Goal: Task Accomplishment & Management: Manage account settings

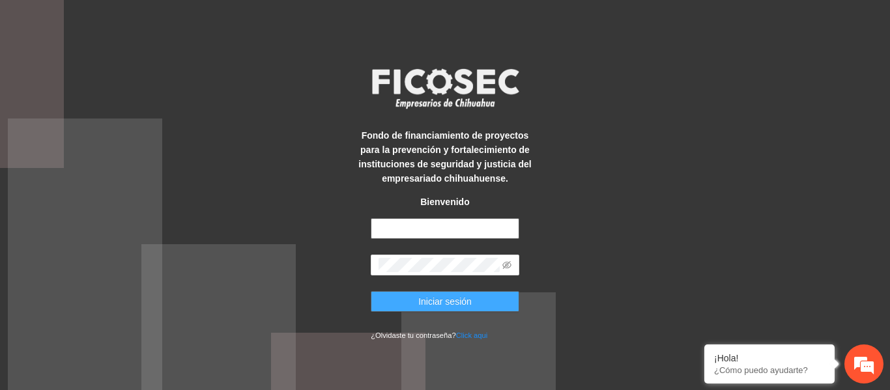
type input "**********"
click at [450, 293] on button "Iniciar sesión" at bounding box center [445, 301] width 148 height 21
click at [449, 301] on span "Iniciar sesión" at bounding box center [444, 301] width 53 height 14
type input "**********"
click at [439, 298] on span "Iniciar sesión" at bounding box center [444, 301] width 53 height 14
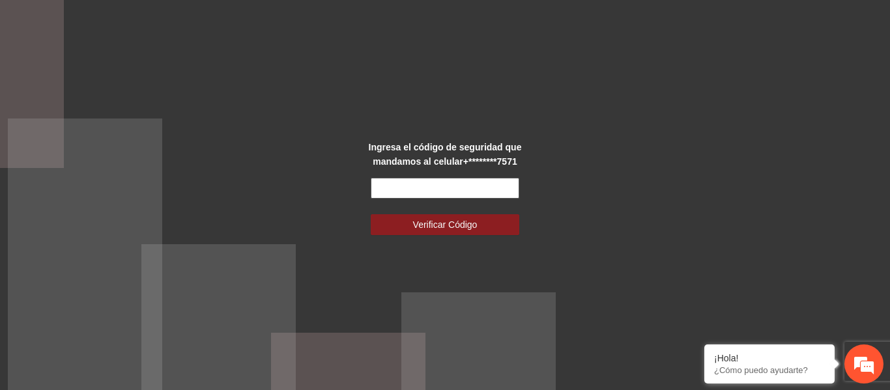
click at [445, 186] on input "text" at bounding box center [445, 188] width 148 height 21
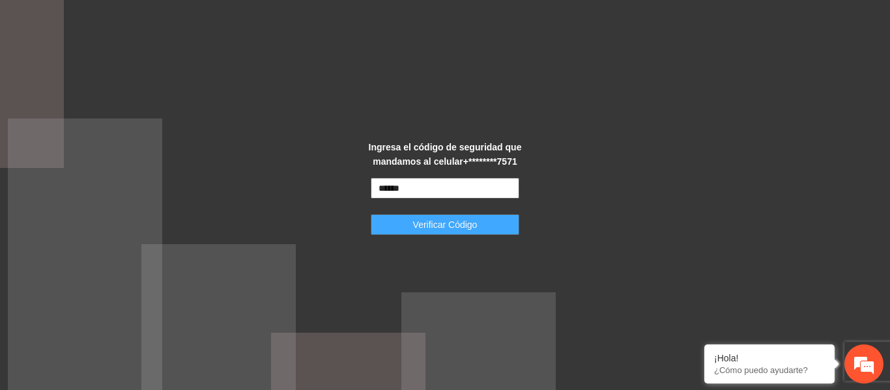
type input "******"
click at [451, 219] on span "Verificar Código" at bounding box center [445, 224] width 64 height 14
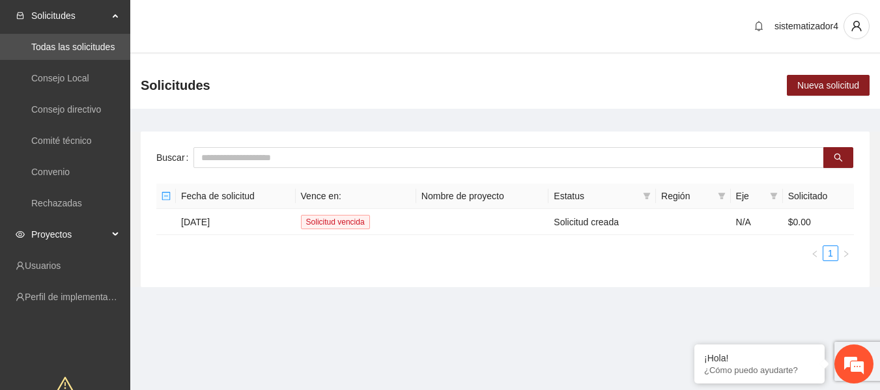
click at [42, 227] on span "Proyectos" at bounding box center [69, 234] width 77 height 26
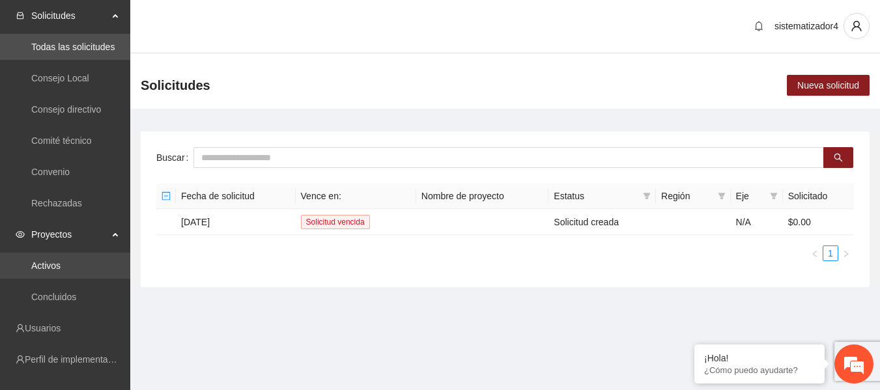
click at [60, 264] on link "Activos" at bounding box center [45, 265] width 29 height 10
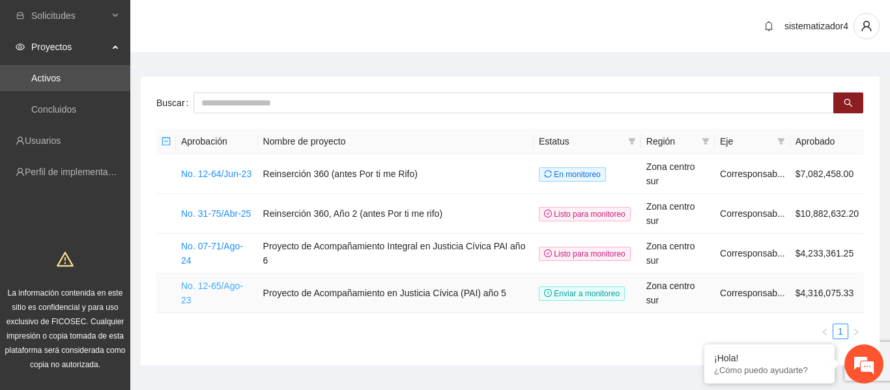
click at [232, 281] on link "No. 12-65/Ago-23" at bounding box center [212, 293] width 62 height 25
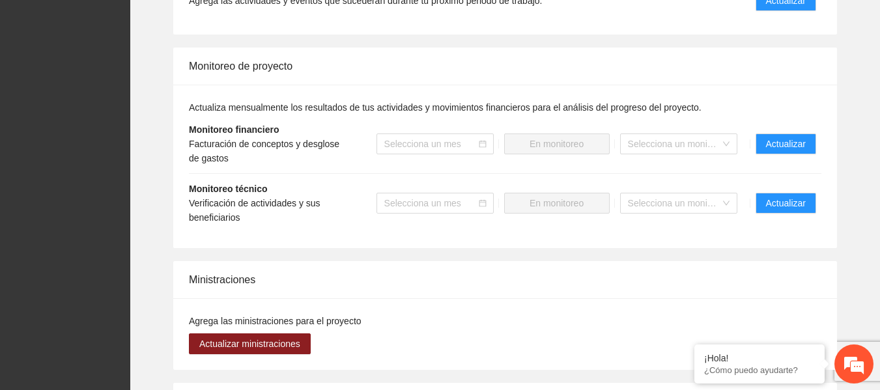
scroll to position [1278, 0]
click at [783, 137] on span "Actualizar" at bounding box center [786, 144] width 40 height 14
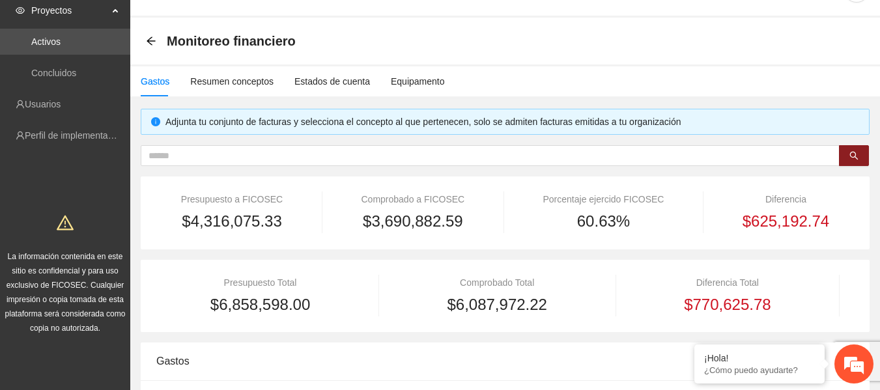
scroll to position [37, 0]
click at [242, 83] on div "Resumen conceptos" at bounding box center [231, 81] width 83 height 14
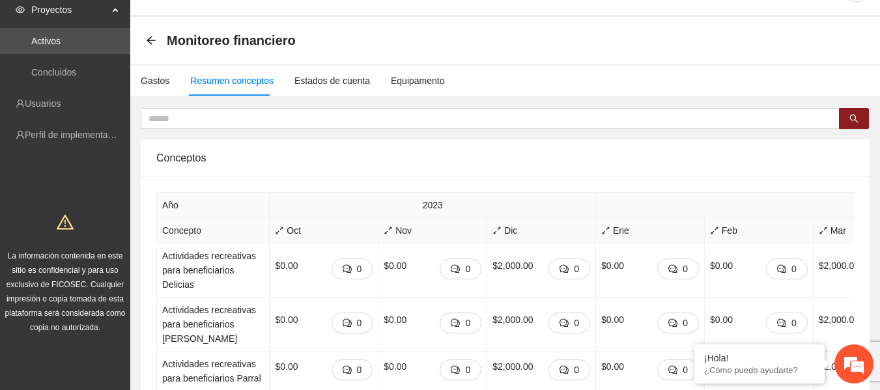
scroll to position [0, 0]
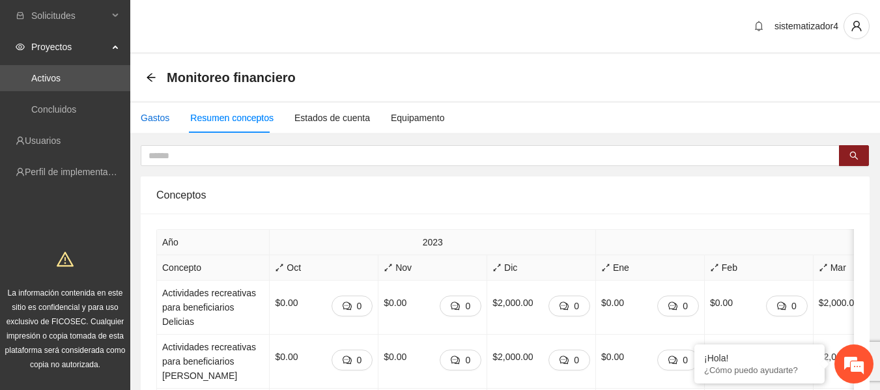
click at [159, 115] on div "Gastos" at bounding box center [155, 118] width 29 height 14
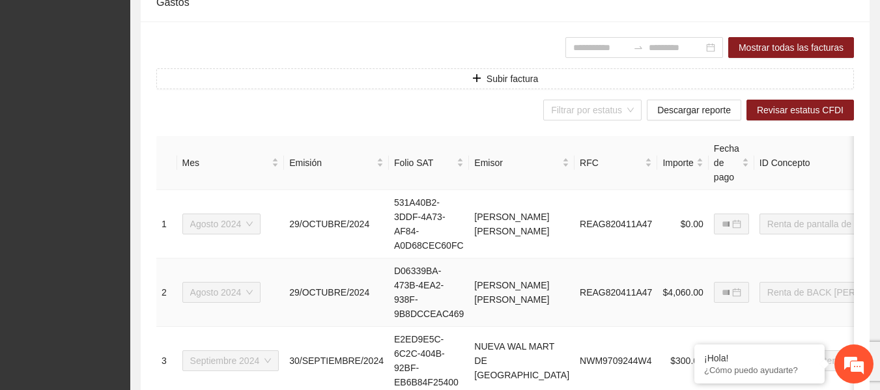
scroll to position [396, 0]
click at [722, 111] on span "Descargar reporte" at bounding box center [694, 109] width 74 height 14
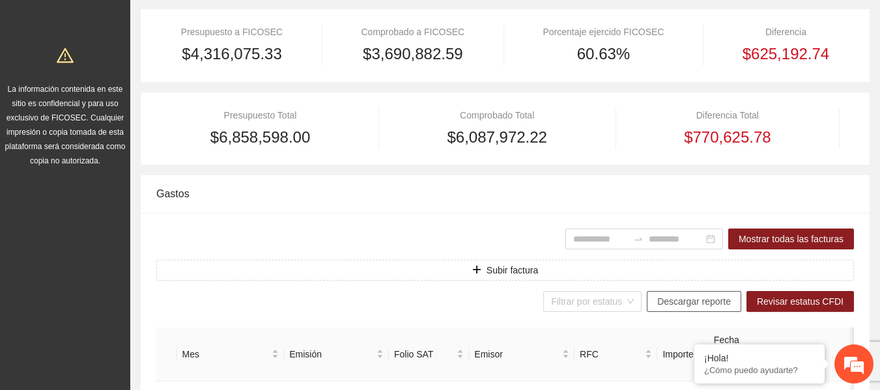
scroll to position [0, 0]
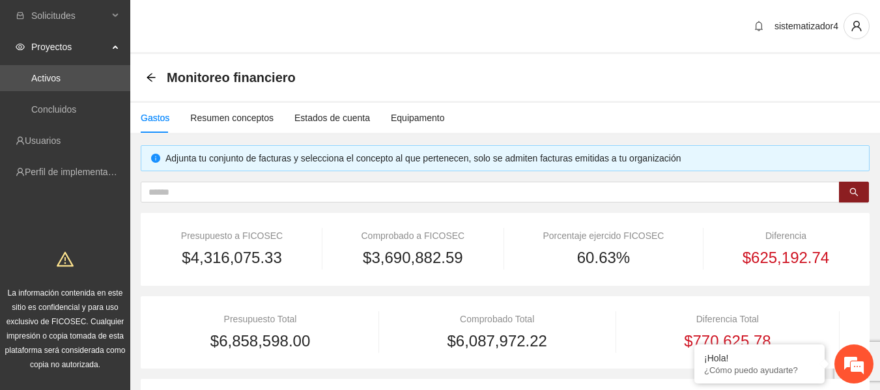
click at [64, 43] on span "Proyectos" at bounding box center [69, 47] width 77 height 26
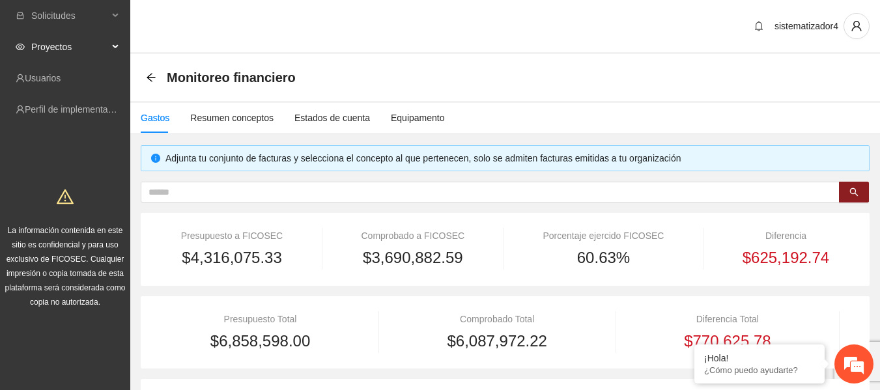
click at [64, 43] on span "Proyectos" at bounding box center [69, 47] width 77 height 26
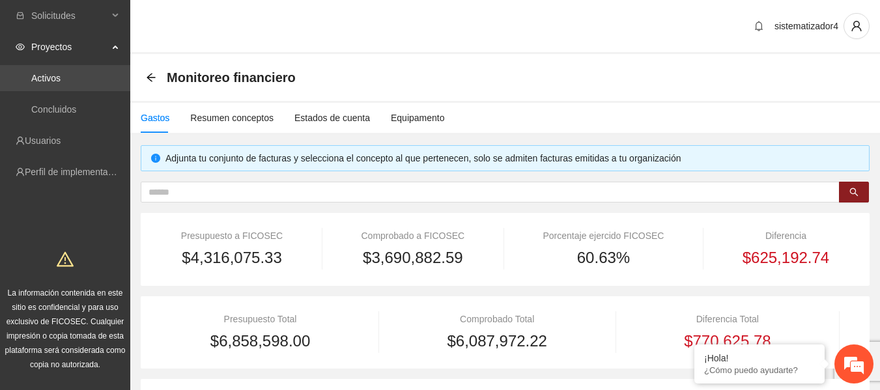
click at [57, 74] on link "Activos" at bounding box center [45, 78] width 29 height 10
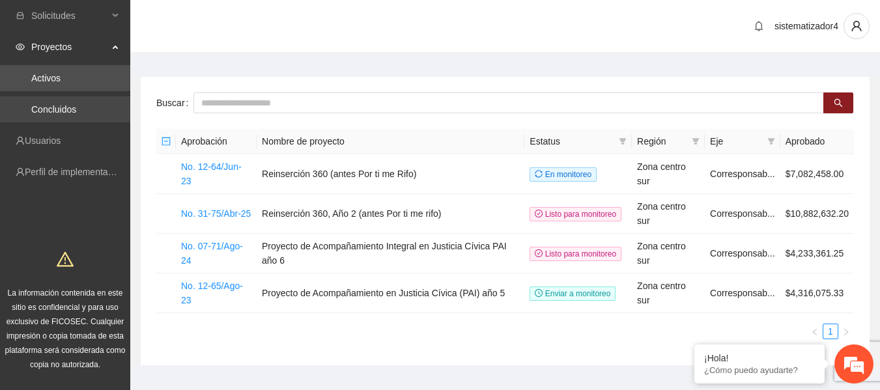
click at [51, 111] on link "Concluidos" at bounding box center [53, 109] width 45 height 10
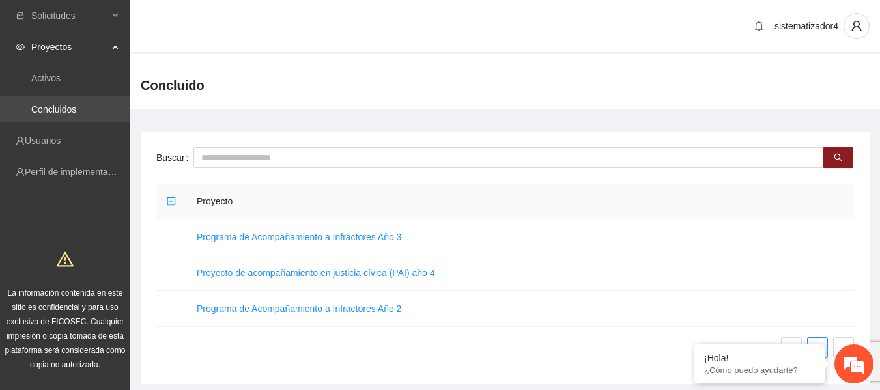
click at [61, 113] on link "Concluidos" at bounding box center [53, 109] width 45 height 10
click at [246, 274] on link "Proyecto de acompañamiento en justicia cívica (PAI) año 4" at bounding box center [316, 273] width 238 height 10
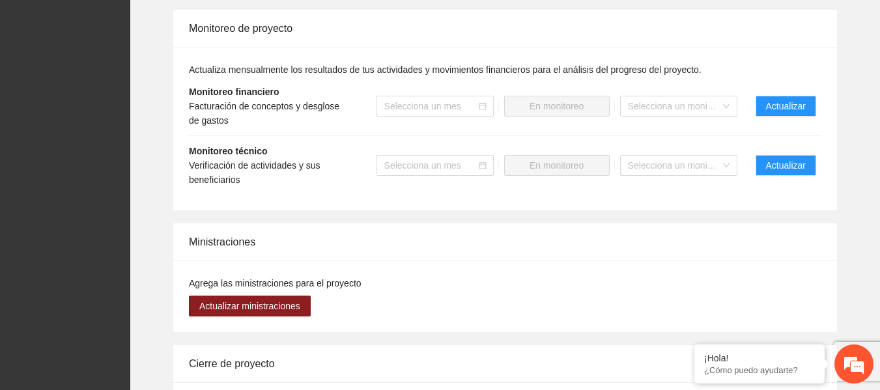
scroll to position [1114, 0]
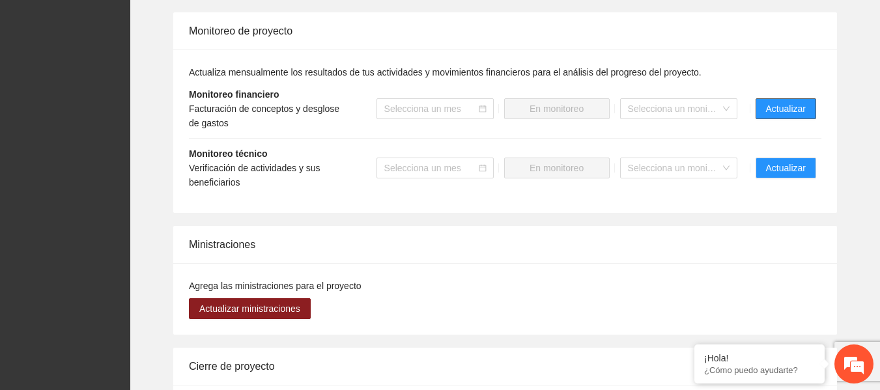
click at [781, 105] on span "Actualizar" at bounding box center [786, 109] width 40 height 14
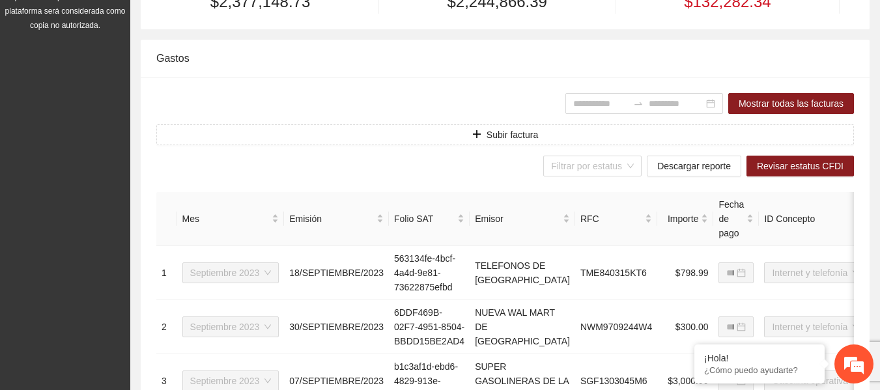
scroll to position [340, 0]
click at [683, 171] on span "Descargar reporte" at bounding box center [694, 165] width 74 height 14
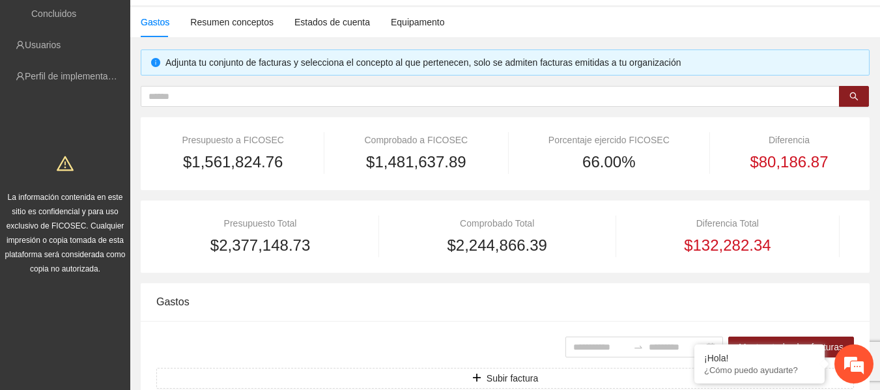
scroll to position [0, 0]
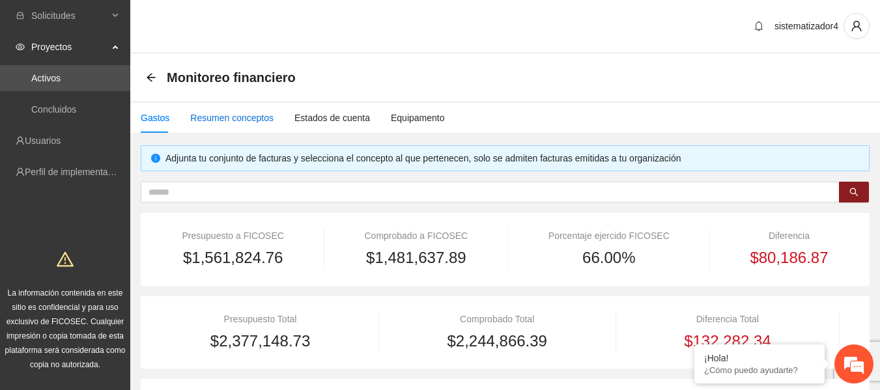
click at [251, 113] on div "Resumen conceptos" at bounding box center [231, 118] width 83 height 14
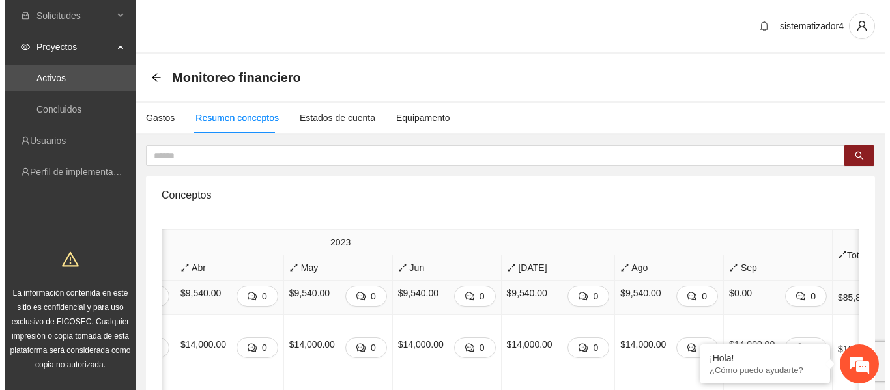
scroll to position [0, 715]
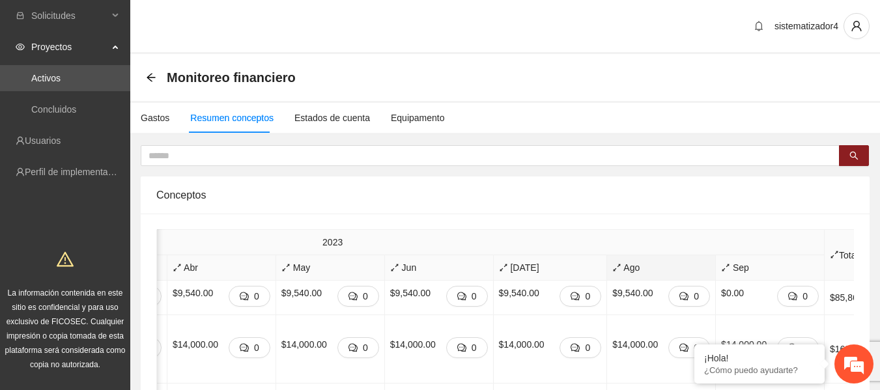
click at [612, 266] on span "Ago" at bounding box center [661, 267] width 98 height 14
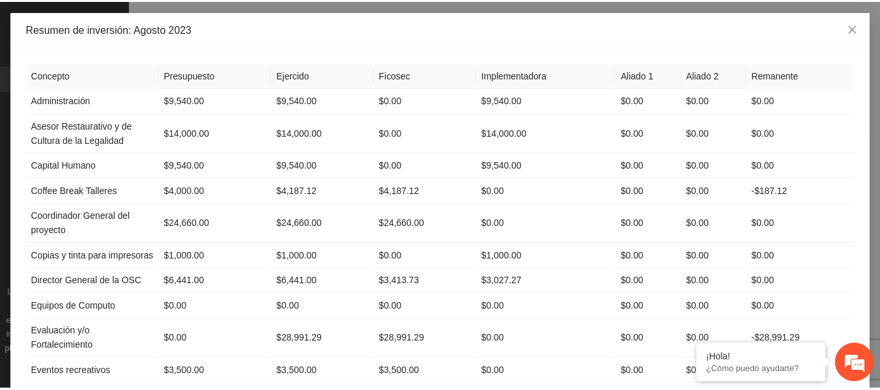
scroll to position [55, 0]
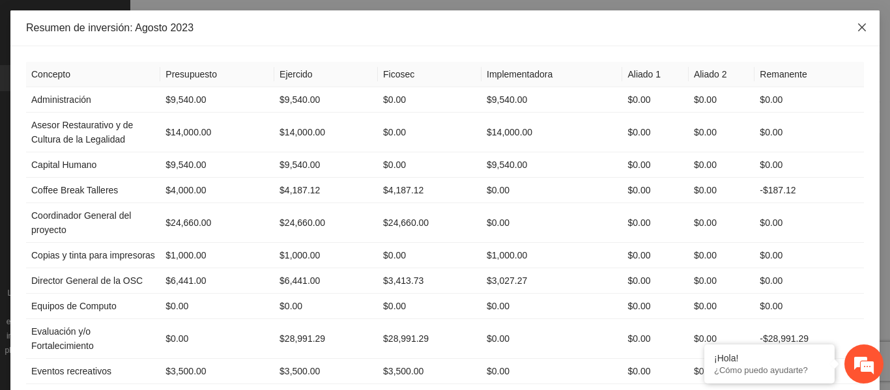
click at [860, 27] on icon "close" at bounding box center [861, 27] width 10 height 10
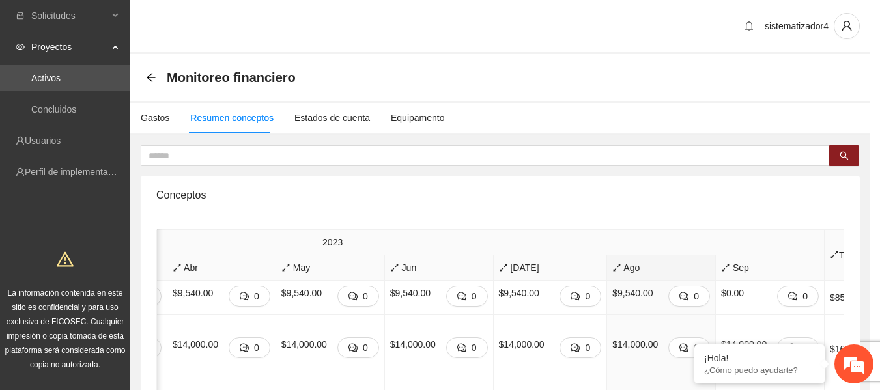
scroll to position [0, 705]
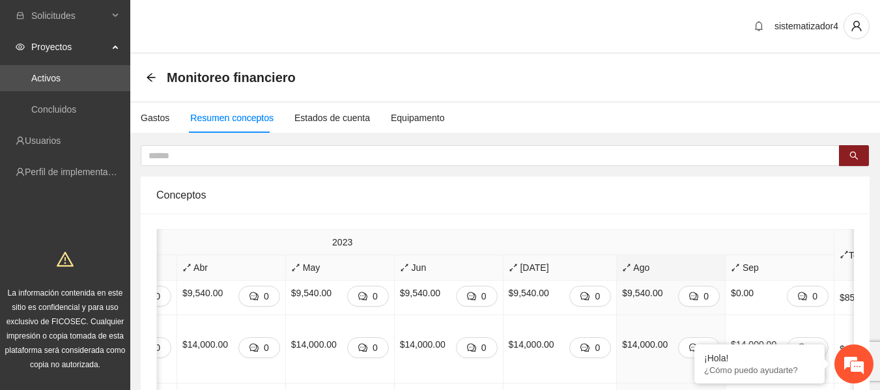
click at [46, 42] on span "Proyectos" at bounding box center [69, 47] width 77 height 26
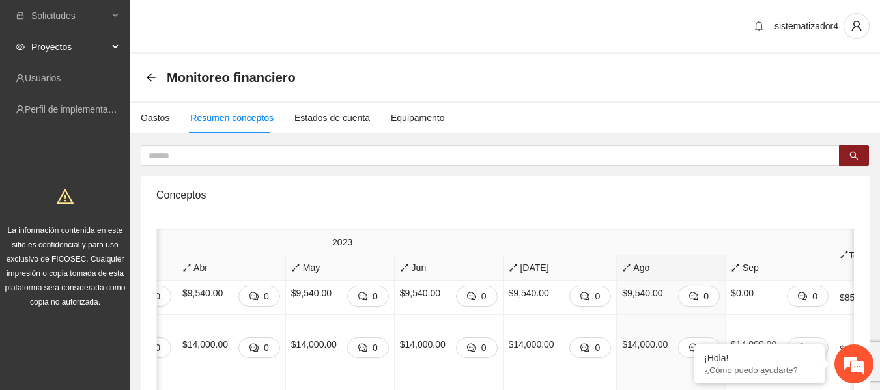
click at [49, 52] on span "Proyectos" at bounding box center [69, 47] width 77 height 26
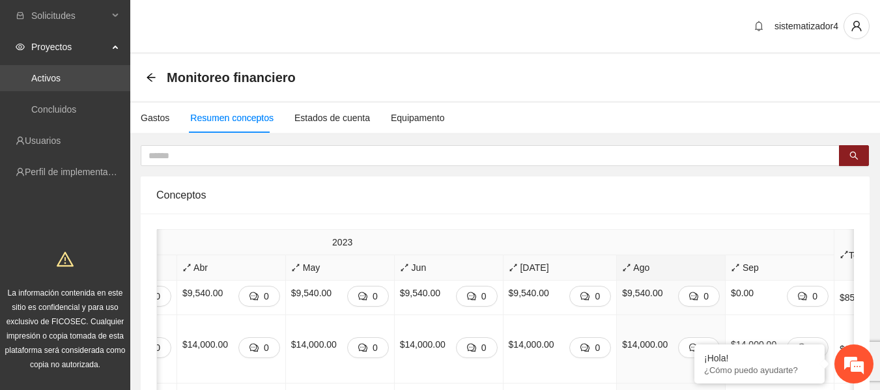
click at [56, 77] on link "Activos" at bounding box center [45, 78] width 29 height 10
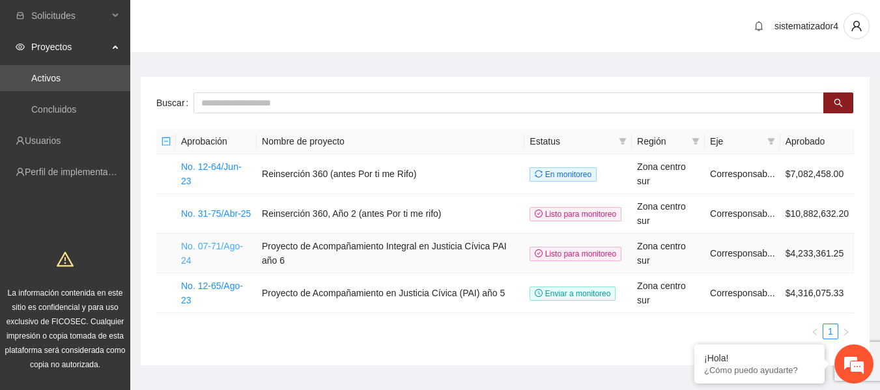
click at [194, 247] on link "No. 07-71/Ago-24" at bounding box center [212, 253] width 62 height 25
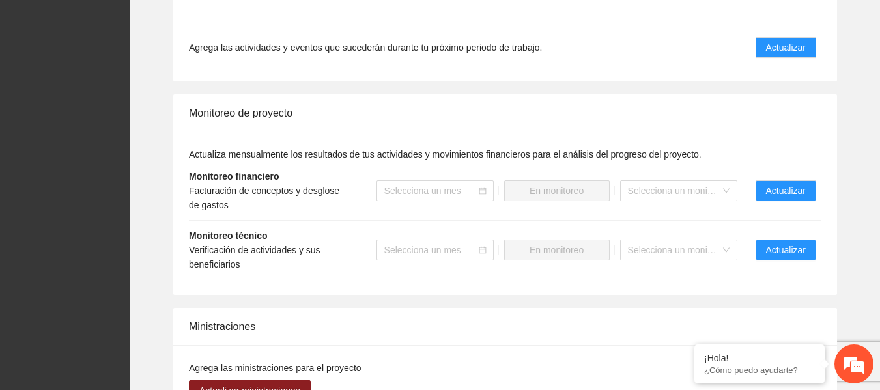
scroll to position [1347, 0]
click at [787, 193] on span "Actualizar" at bounding box center [786, 190] width 40 height 14
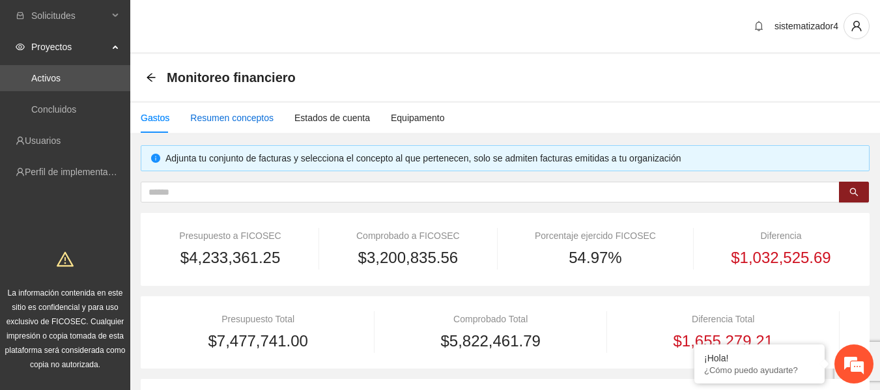
click at [242, 116] on div "Resumen conceptos" at bounding box center [231, 118] width 83 height 14
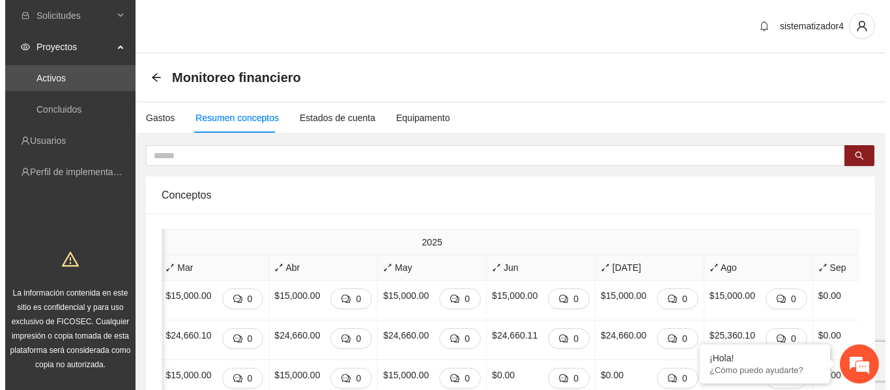
scroll to position [0, 756]
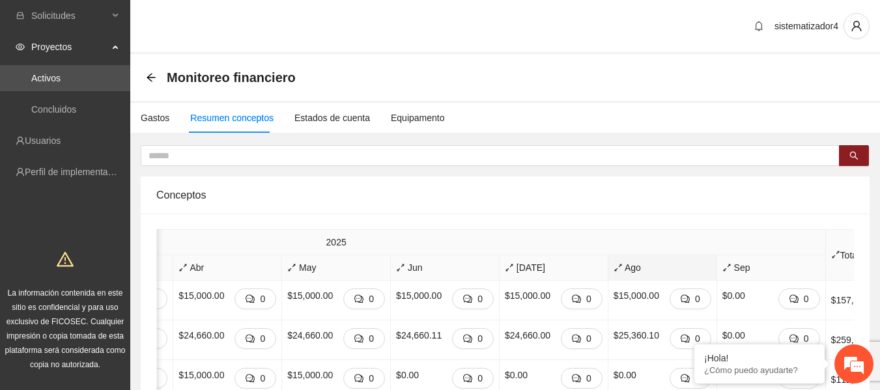
click at [613, 268] on span "Ago" at bounding box center [662, 267] width 98 height 14
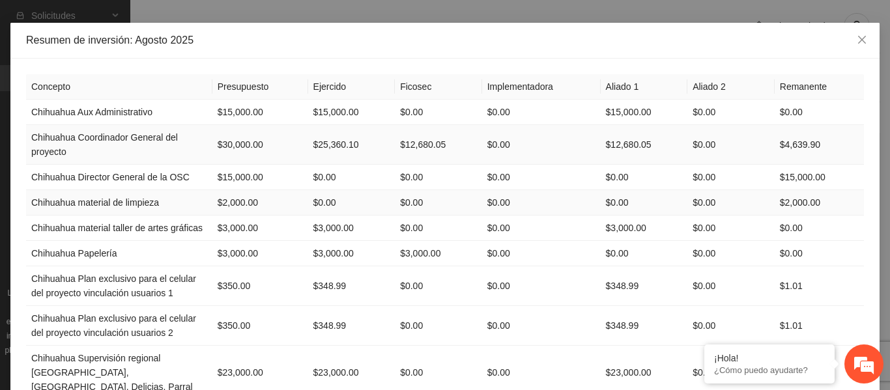
scroll to position [44, 0]
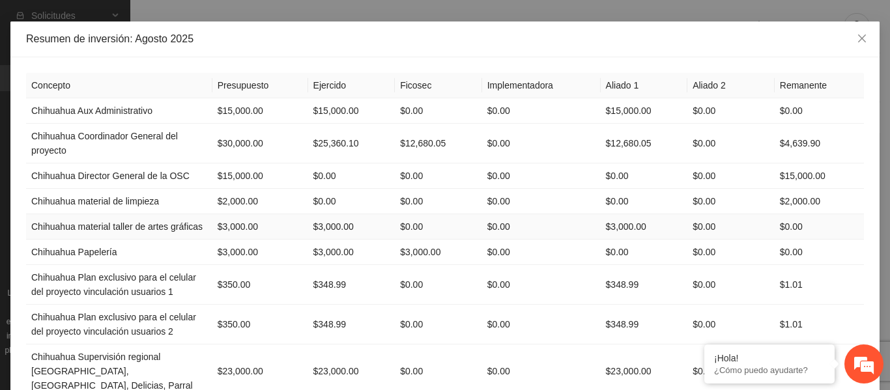
click at [234, 224] on td "$3,000.00" at bounding box center [260, 226] width 96 height 25
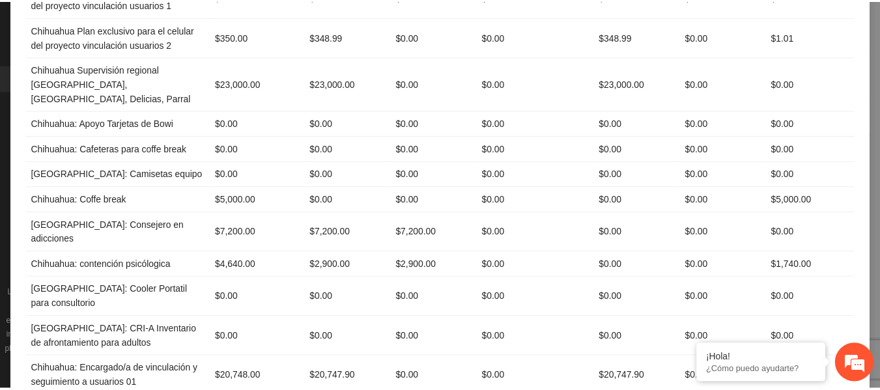
scroll to position [0, 0]
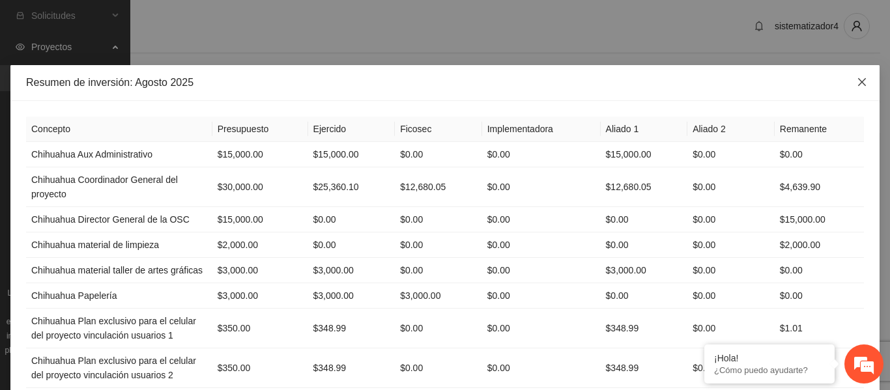
click at [860, 81] on icon "close" at bounding box center [861, 82] width 10 height 10
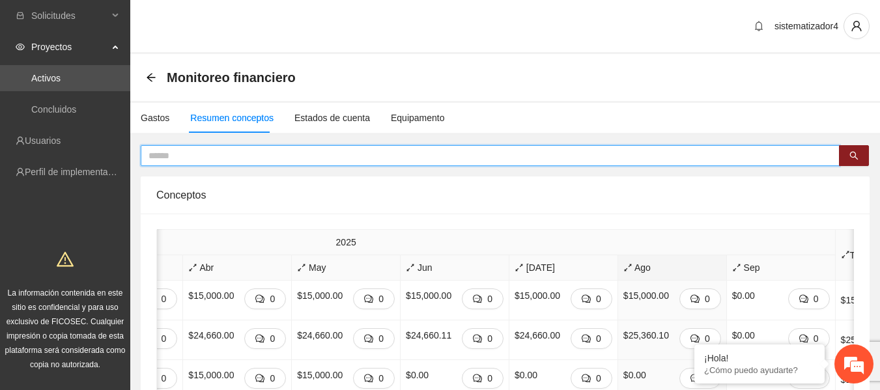
click at [261, 155] on input "text" at bounding box center [484, 155] width 673 height 14
type input "*****"
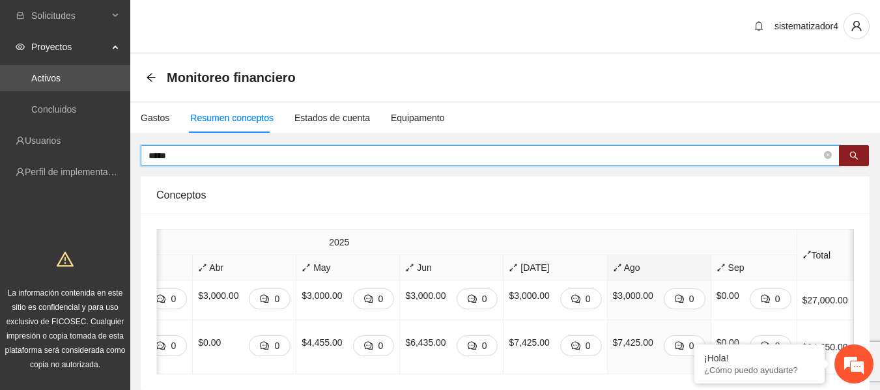
scroll to position [0, 611]
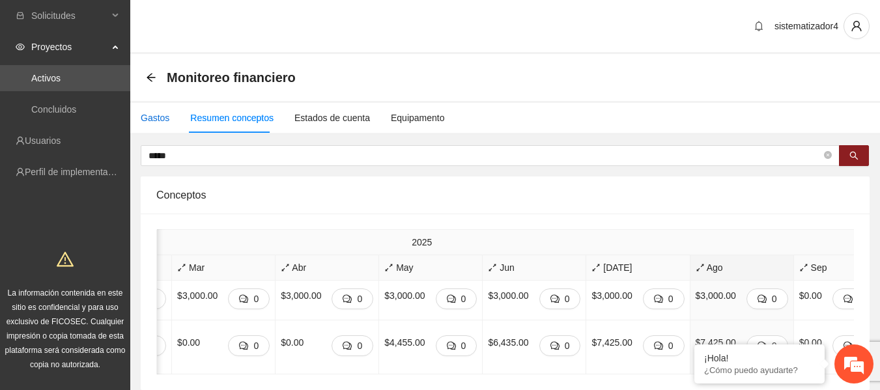
click at [151, 121] on div "Gastos" at bounding box center [155, 118] width 29 height 14
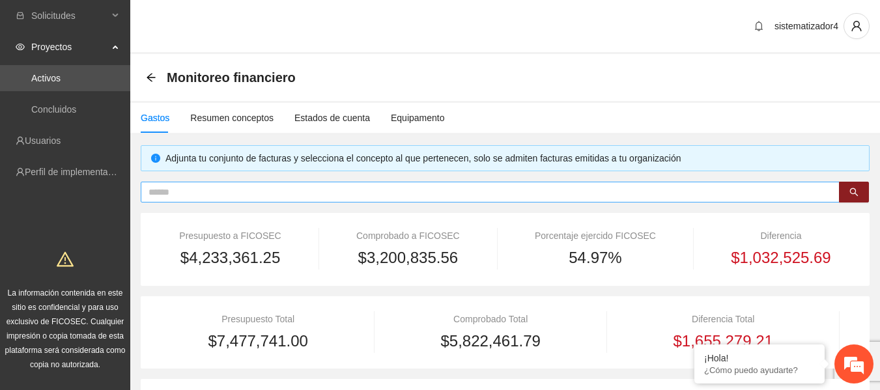
click at [230, 193] on input "text" at bounding box center [484, 192] width 673 height 14
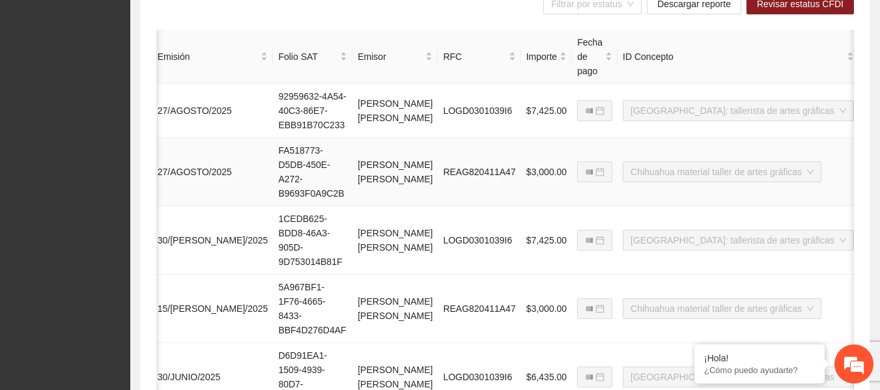
scroll to position [0, 234]
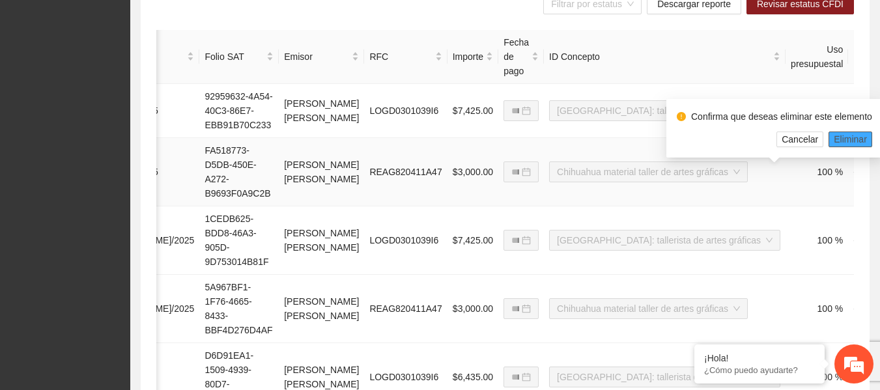
click at [852, 139] on span "Eliminar" at bounding box center [850, 139] width 33 height 14
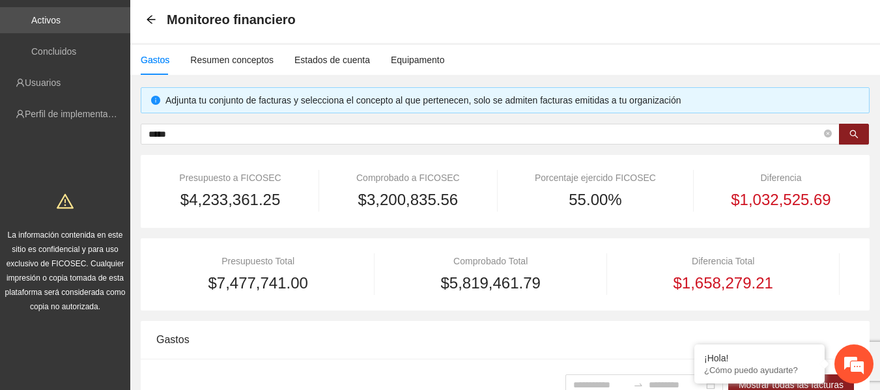
scroll to position [57, 0]
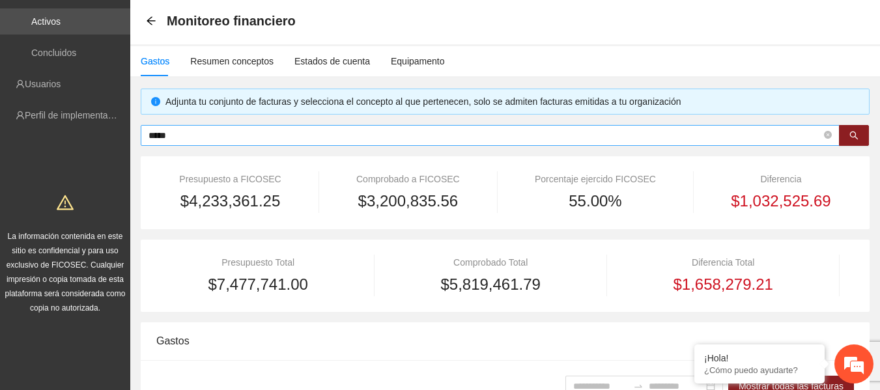
click at [195, 139] on input "*****" at bounding box center [484, 135] width 673 height 14
click at [849, 138] on icon "search" at bounding box center [853, 135] width 9 height 9
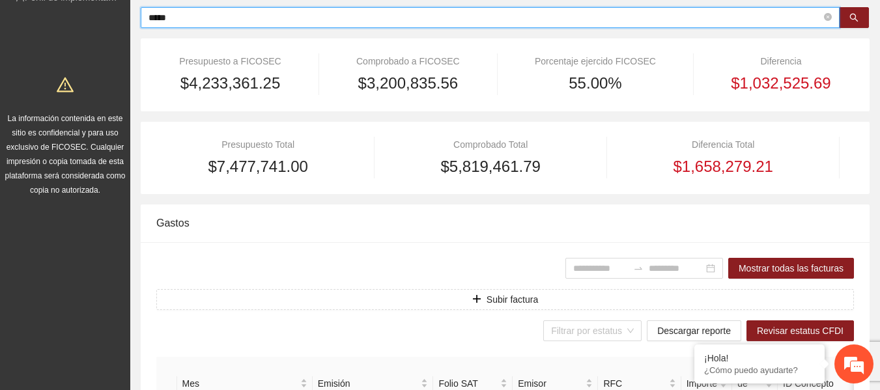
scroll to position [0, 0]
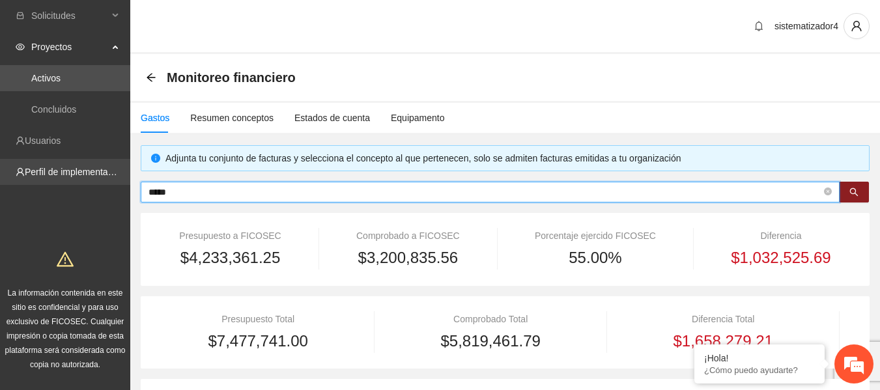
drag, startPoint x: 219, startPoint y: 191, endPoint x: 84, endPoint y: 178, distance: 136.1
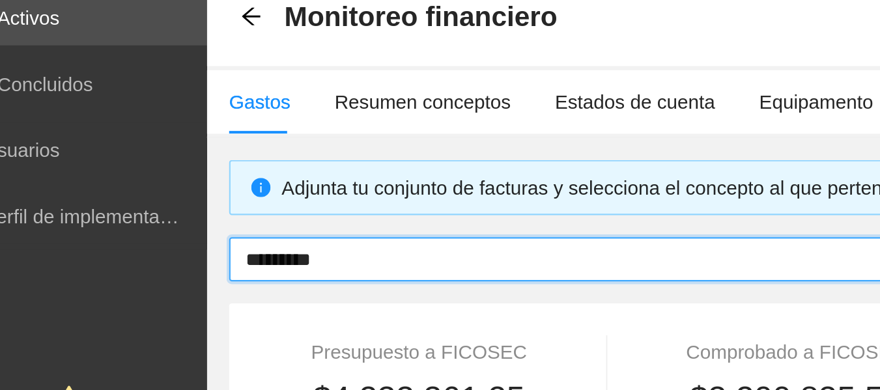
scroll to position [69, 0]
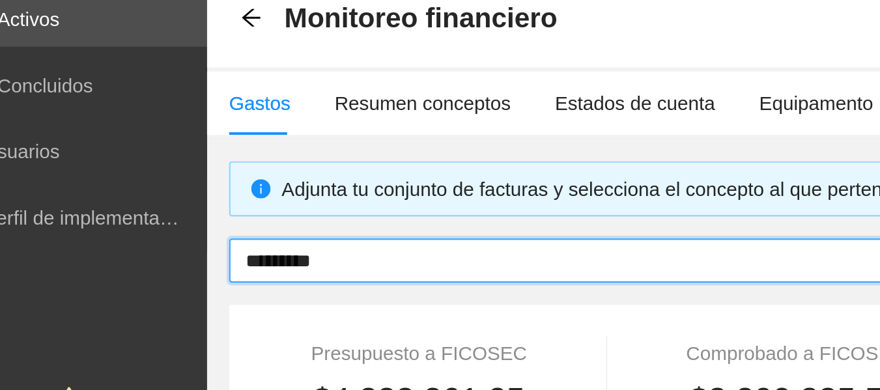
click at [188, 126] on input "*********" at bounding box center [484, 123] width 673 height 14
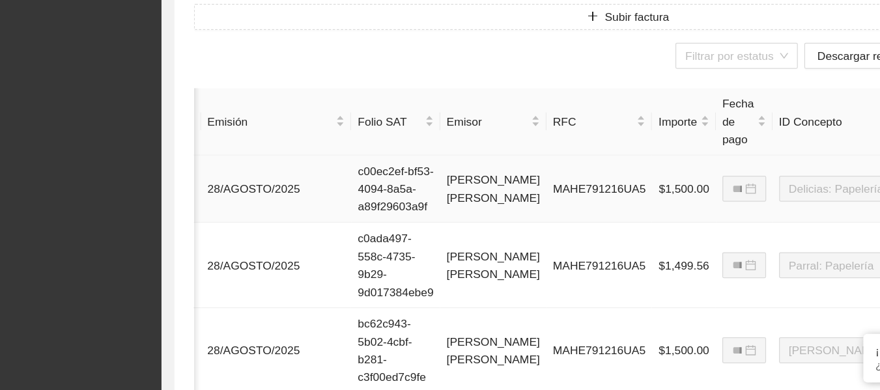
scroll to position [384, 0]
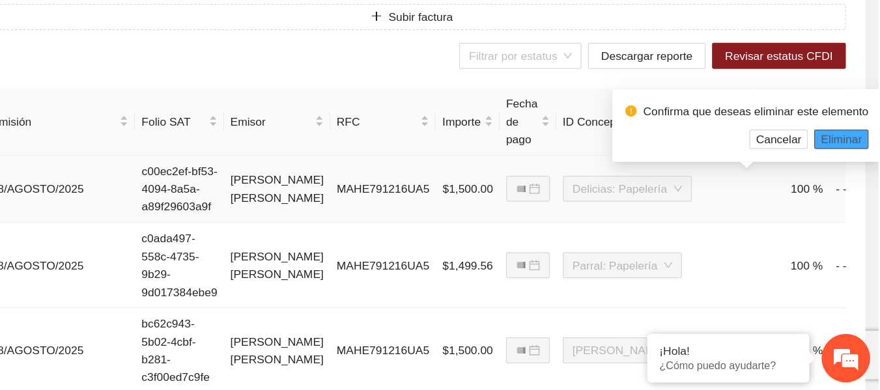
click at [847, 184] on span "Eliminar" at bounding box center [850, 188] width 33 height 14
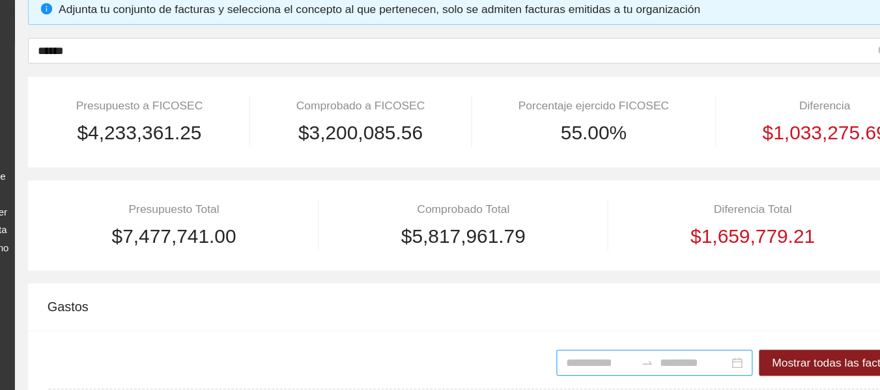
scroll to position [142, 0]
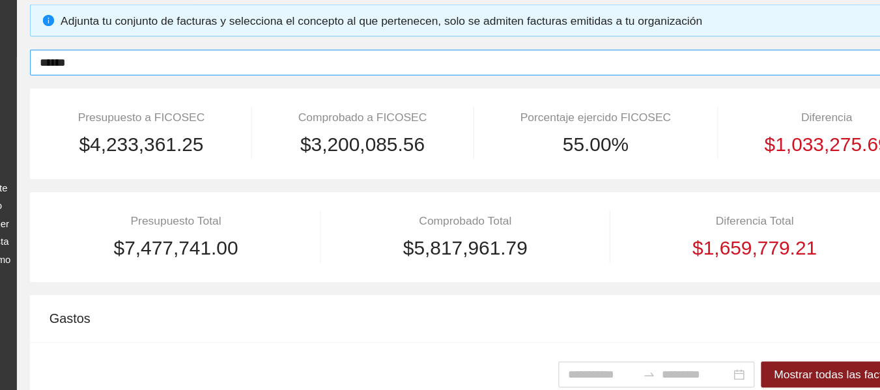
click at [247, 51] on input "******" at bounding box center [484, 50] width 673 height 14
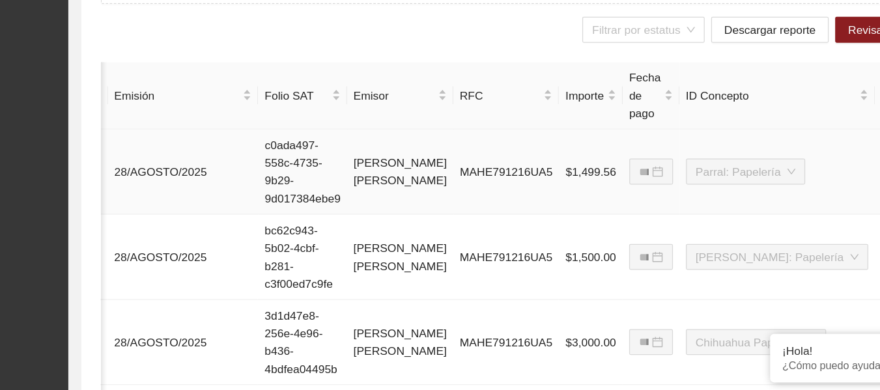
scroll to position [405, 0]
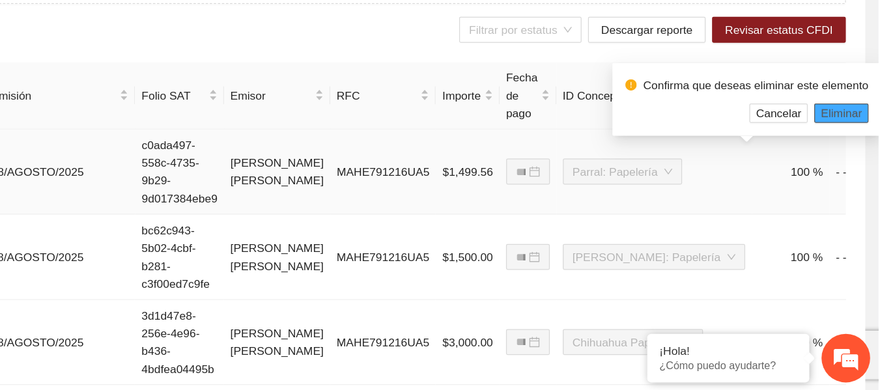
click at [853, 163] on span "Eliminar" at bounding box center [850, 167] width 33 height 14
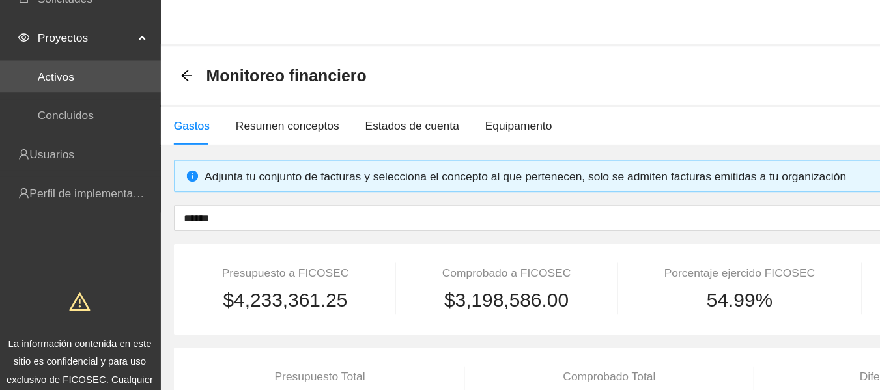
scroll to position [0, 0]
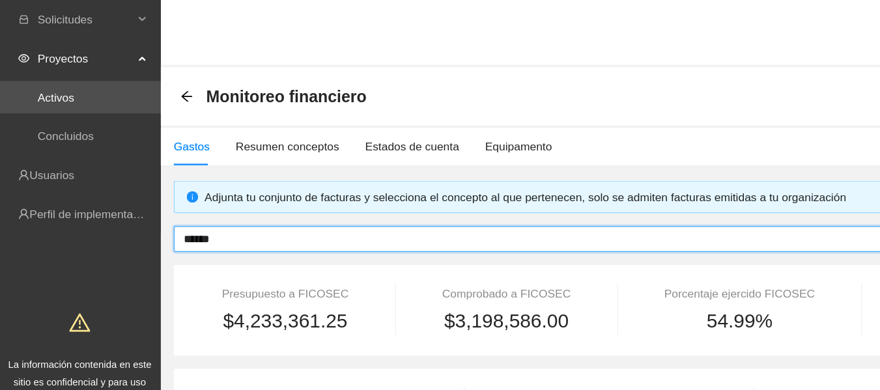
click at [209, 190] on input "******" at bounding box center [484, 192] width 673 height 14
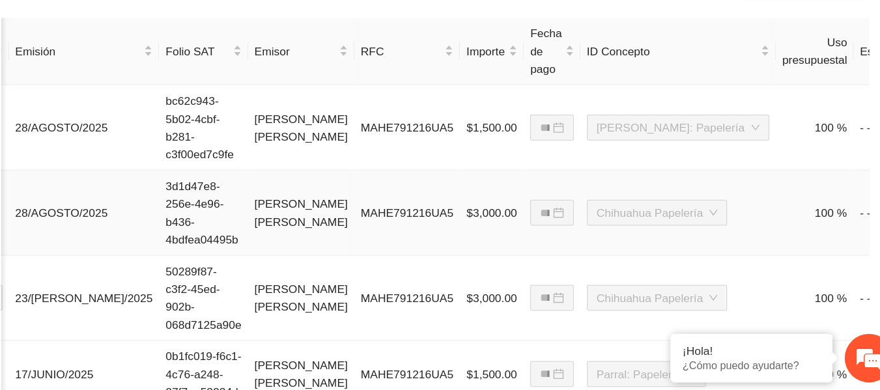
scroll to position [441, 0]
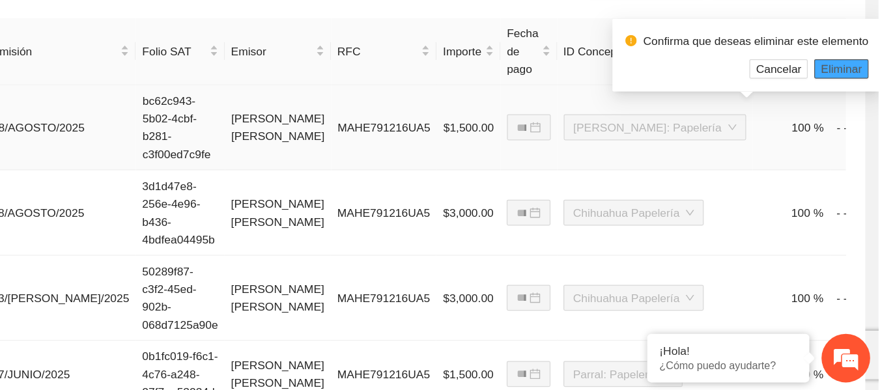
click at [852, 133] on span "Eliminar" at bounding box center [850, 131] width 33 height 14
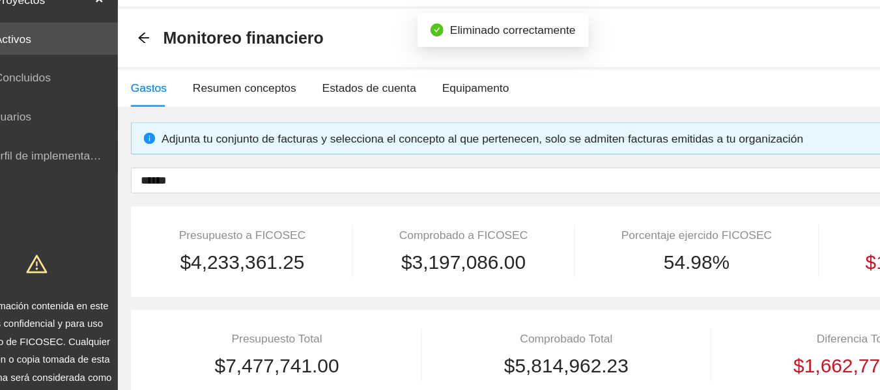
scroll to position [42, 0]
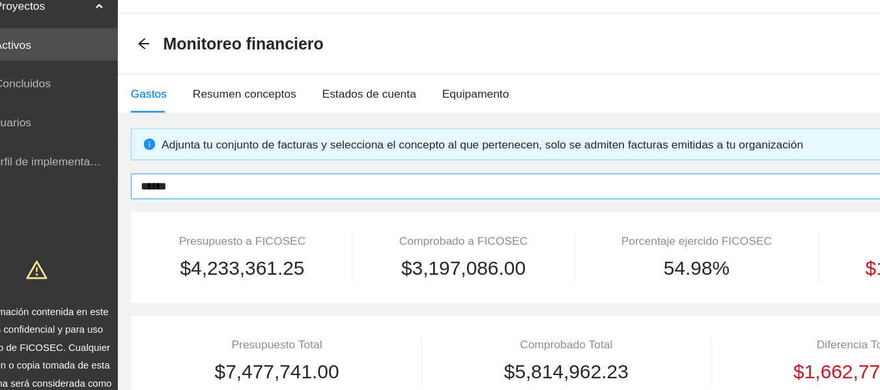
click at [205, 148] on input "******" at bounding box center [484, 150] width 673 height 14
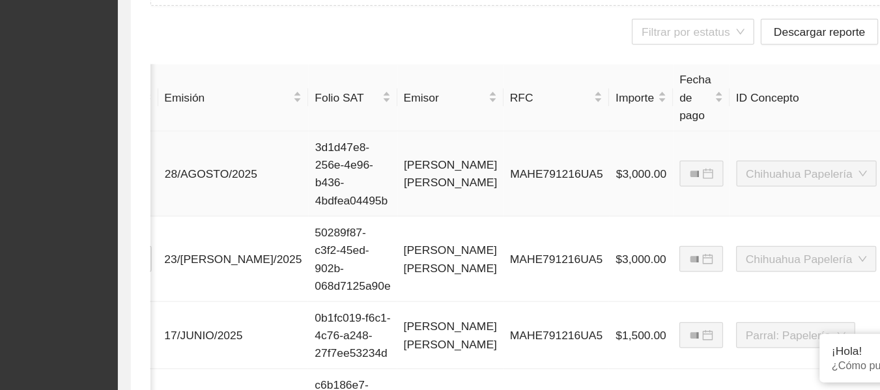
scroll to position [404, 0]
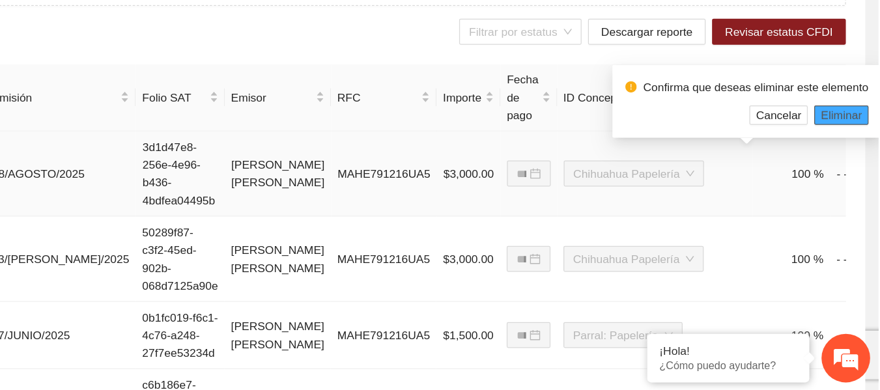
click at [842, 161] on button "Eliminar" at bounding box center [850, 169] width 44 height 16
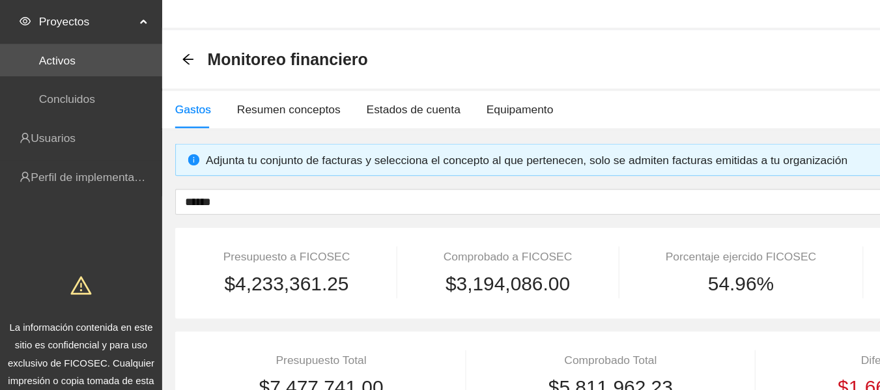
scroll to position [27, 0]
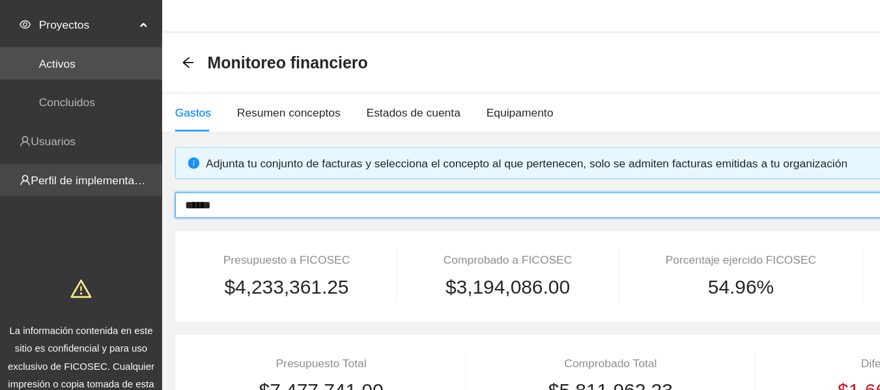
drag, startPoint x: 287, startPoint y: 162, endPoint x: 109, endPoint y: 141, distance: 179.6
click at [109, 141] on section "Solicitudes Proyectos Activos Concluidos Usuarios Perfil de implementadora La i…" at bounding box center [440, 289] width 880 height 632
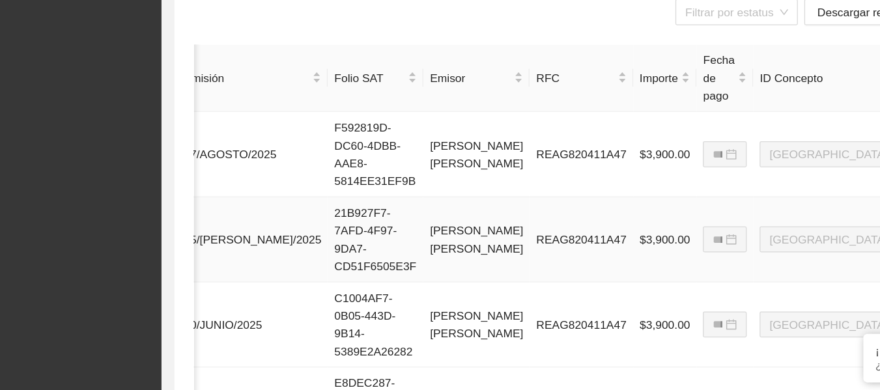
scroll to position [419, 0]
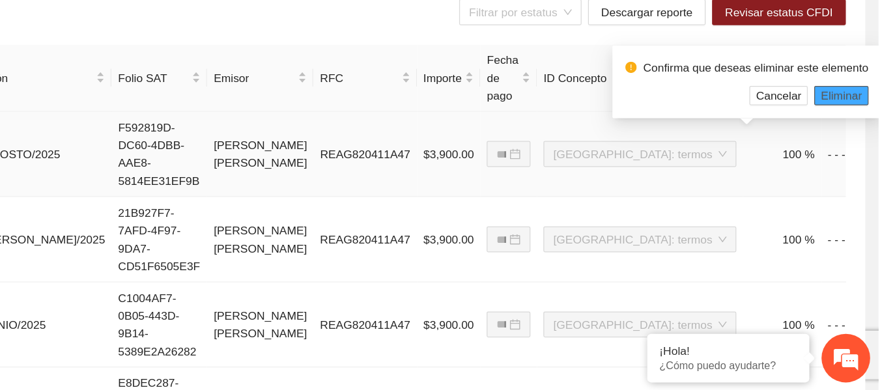
click at [863, 150] on span "Eliminar" at bounding box center [850, 153] width 33 height 14
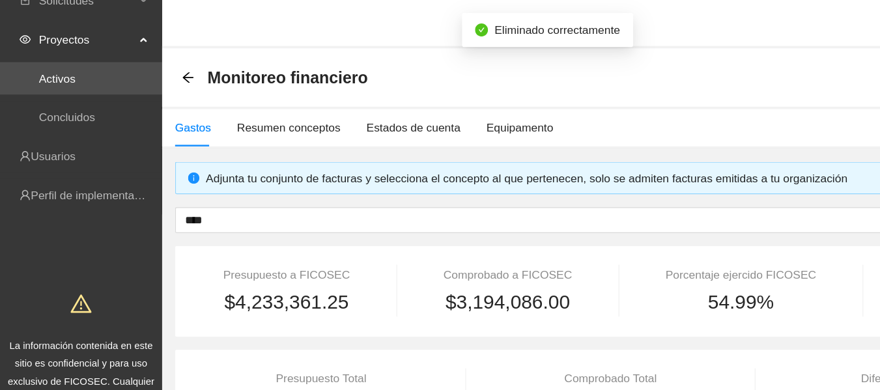
scroll to position [9, 0]
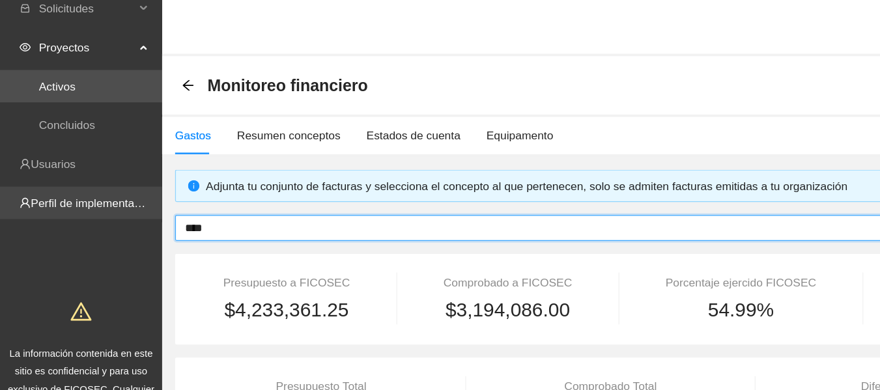
drag, startPoint x: 178, startPoint y: 181, endPoint x: 25, endPoint y: 154, distance: 156.1
click at [25, 154] on section "Solicitudes Proyectos Activos Concluidos Usuarios Perfil de implementadora La i…" at bounding box center [440, 307] width 880 height 632
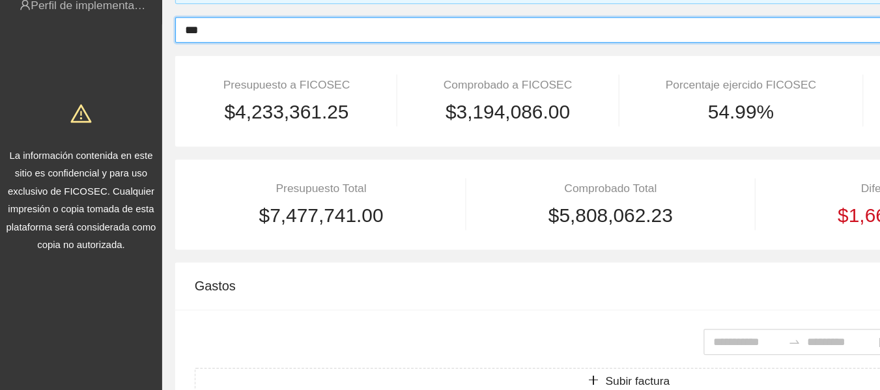
scroll to position [150, 0]
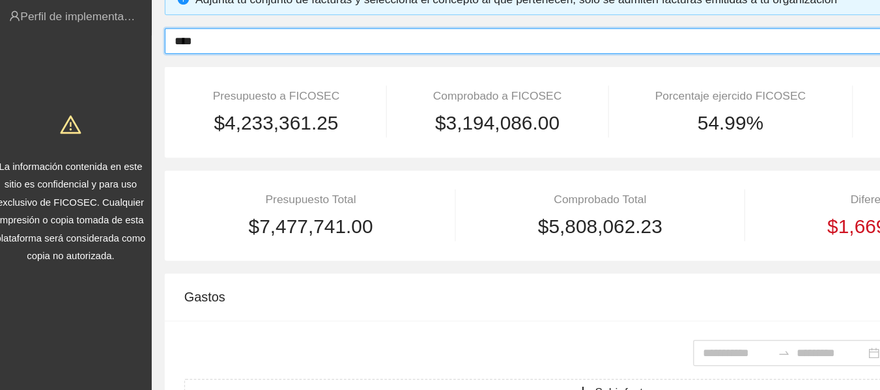
type input "****"
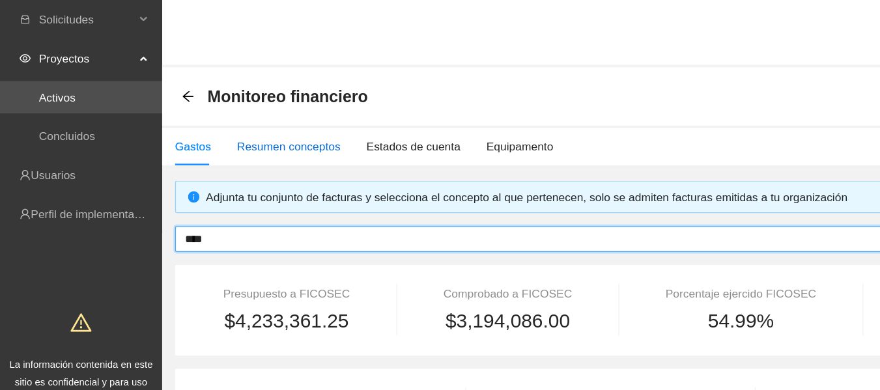
click at [246, 117] on div "Resumen conceptos" at bounding box center [231, 118] width 83 height 14
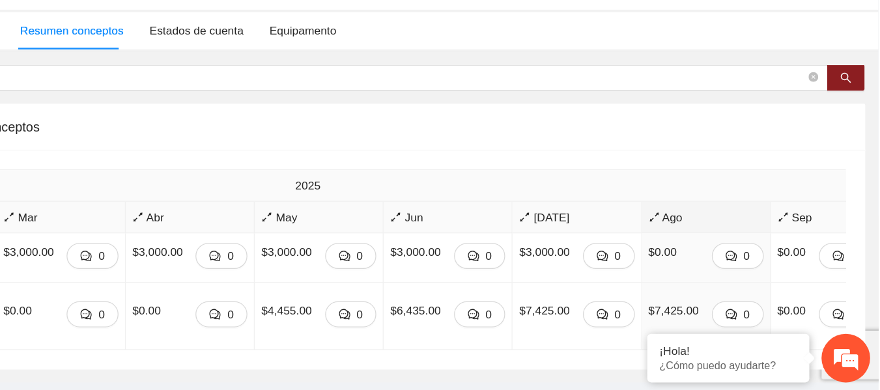
scroll to position [27, 0]
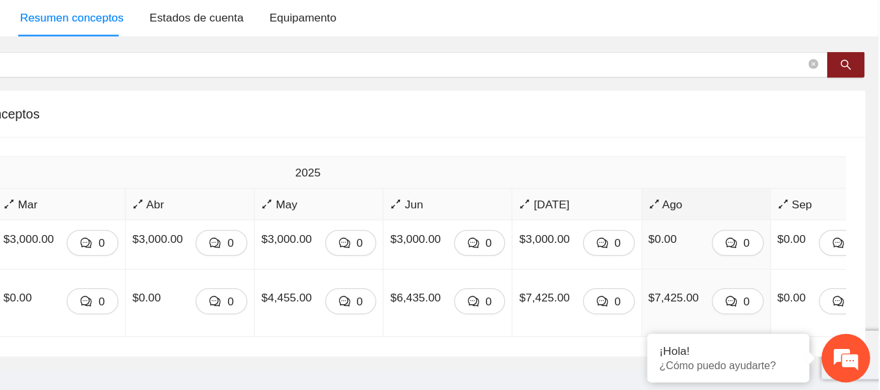
click at [695, 243] on span "Ago" at bounding box center [741, 240] width 92 height 14
click at [695, 240] on icon "arrows-alt" at bounding box center [699, 240] width 9 height 9
click at [695, 242] on span "Ago" at bounding box center [741, 240] width 92 height 14
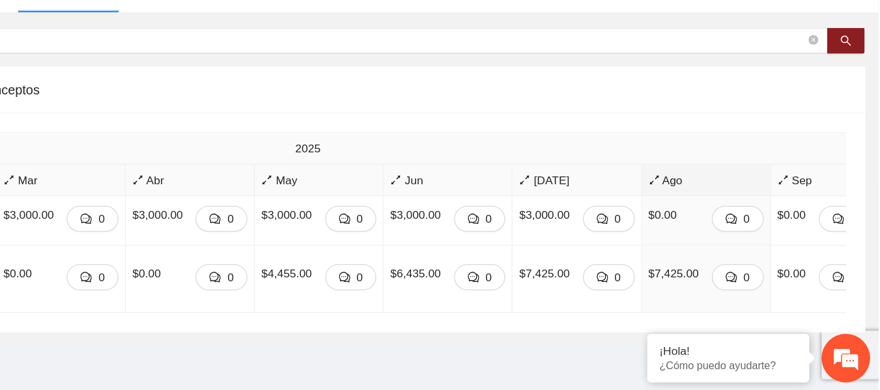
click at [695, 214] on span "Ago" at bounding box center [741, 221] width 92 height 14
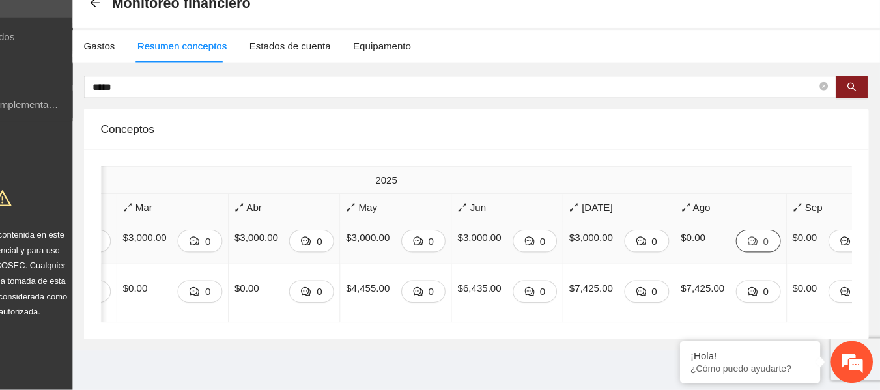
scroll to position [113, 0]
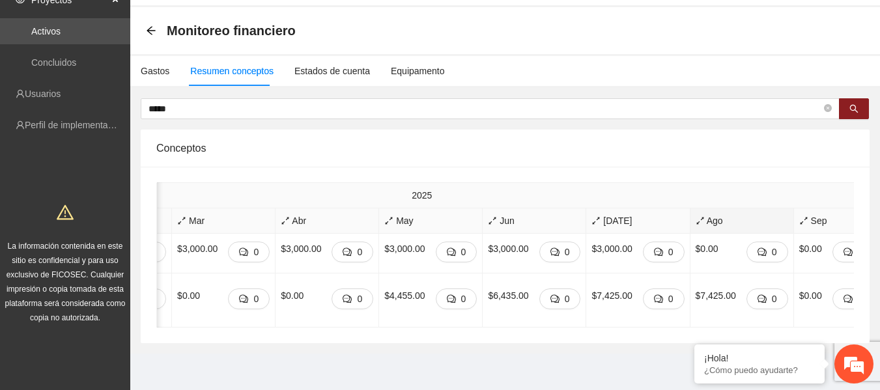
click at [695, 214] on span "Ago" at bounding box center [741, 221] width 92 height 14
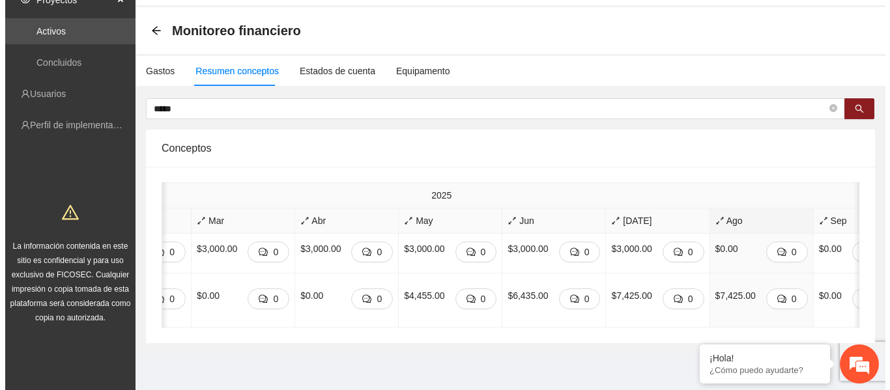
scroll to position [114, 0]
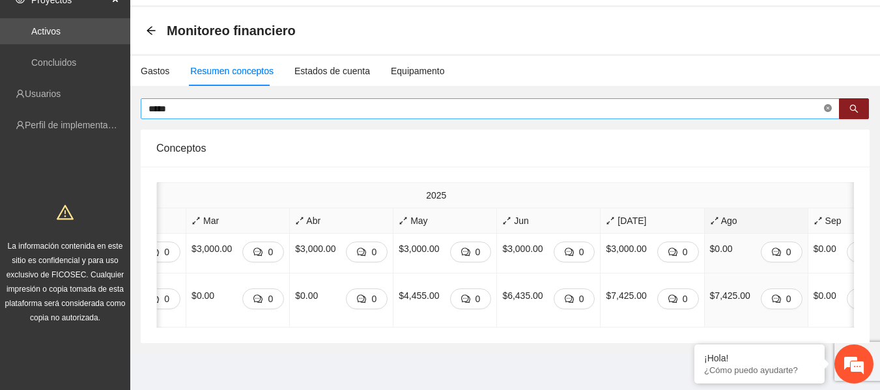
click at [824, 104] on icon "close-circle" at bounding box center [828, 108] width 8 height 8
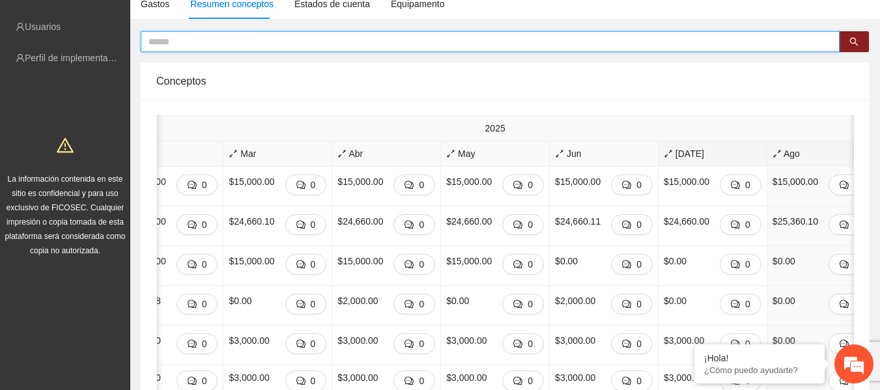
click at [664, 159] on span "[DATE]" at bounding box center [713, 154] width 98 height 14
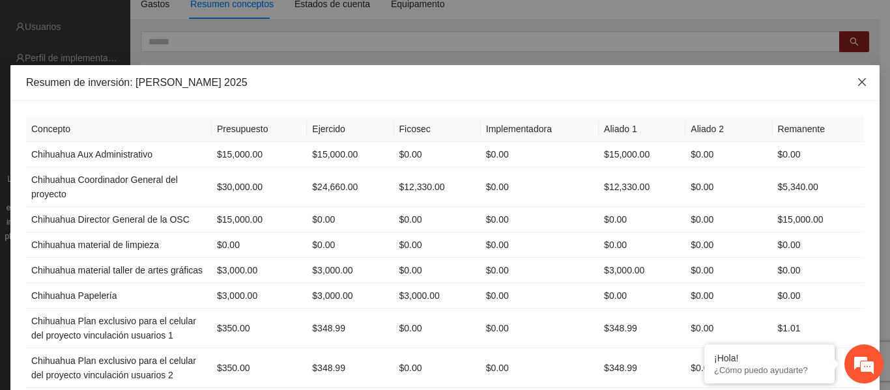
click at [858, 86] on icon "close" at bounding box center [861, 82] width 10 height 10
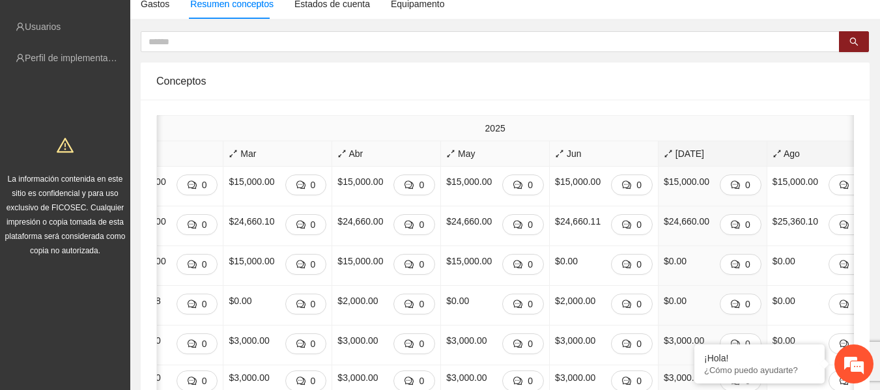
click at [772, 158] on span "Ago" at bounding box center [821, 154] width 98 height 14
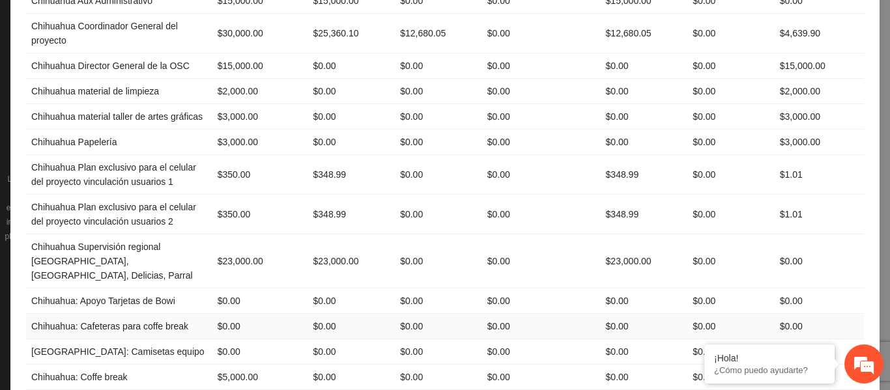
scroll to position [156, 0]
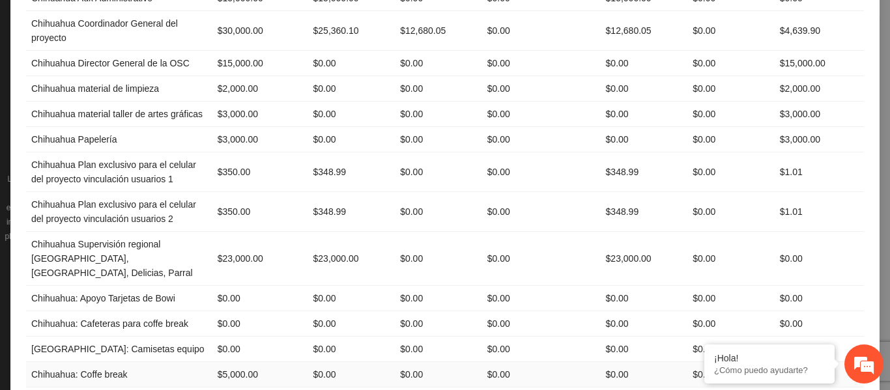
click at [233, 362] on td "$5,000.00" at bounding box center [260, 374] width 96 height 25
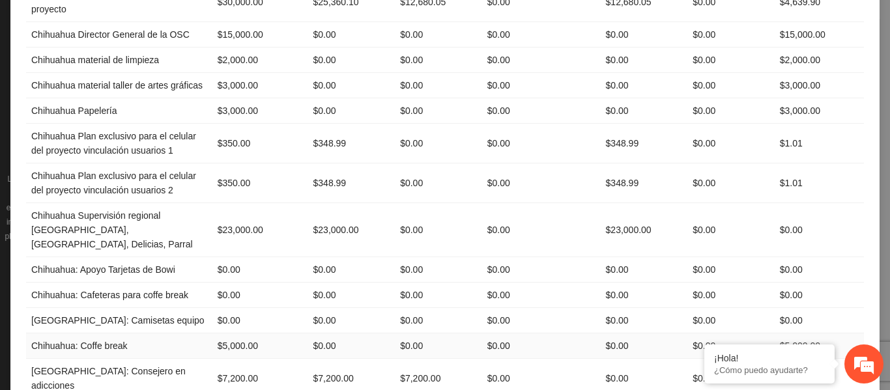
scroll to position [188, 0]
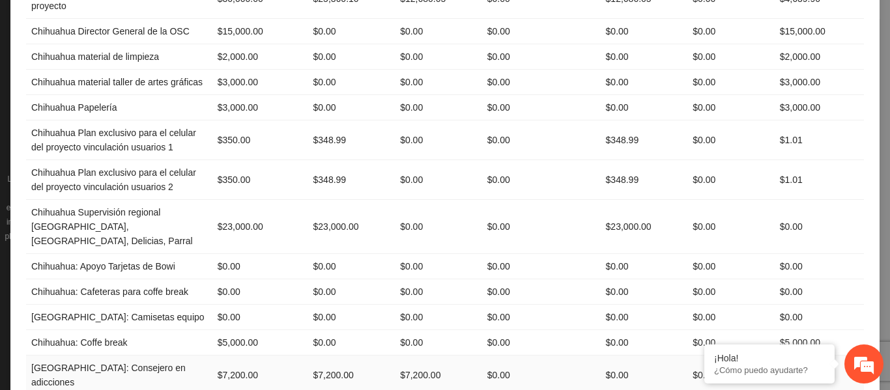
click at [236, 356] on td "$7,200.00" at bounding box center [260, 376] width 96 height 40
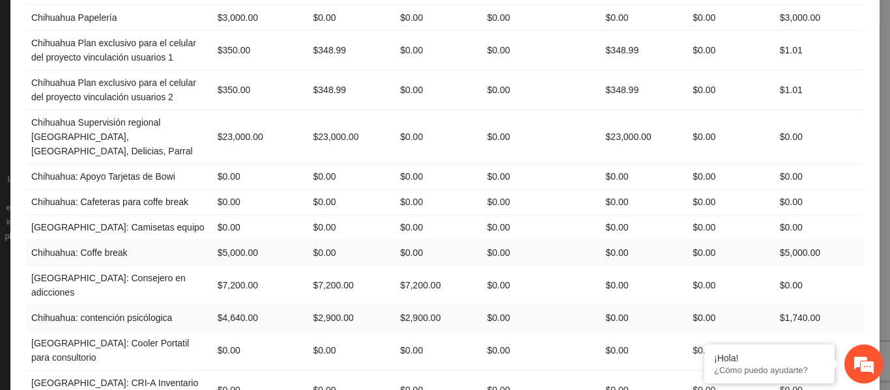
scroll to position [284, 0]
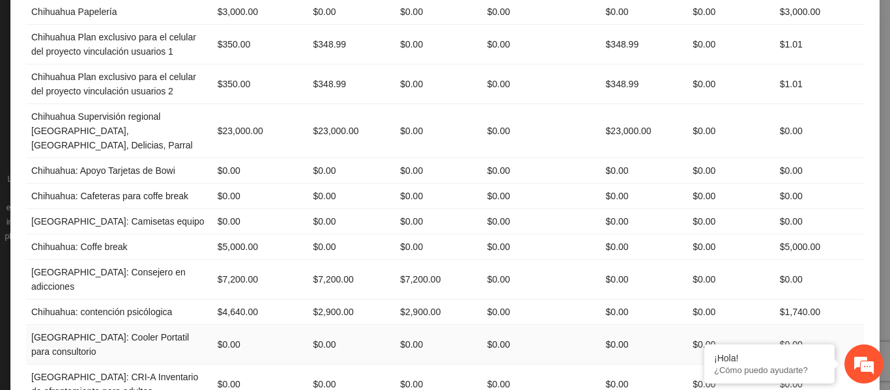
click at [222, 325] on td "$0.00" at bounding box center [260, 345] width 96 height 40
click at [321, 325] on td "$0.00" at bounding box center [351, 345] width 87 height 40
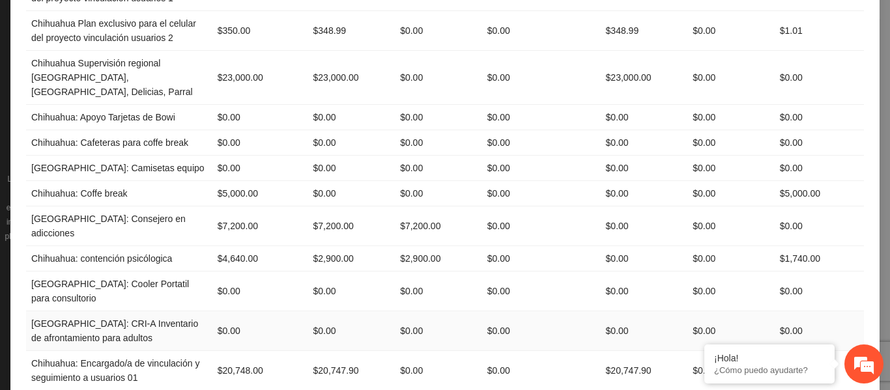
scroll to position [341, 0]
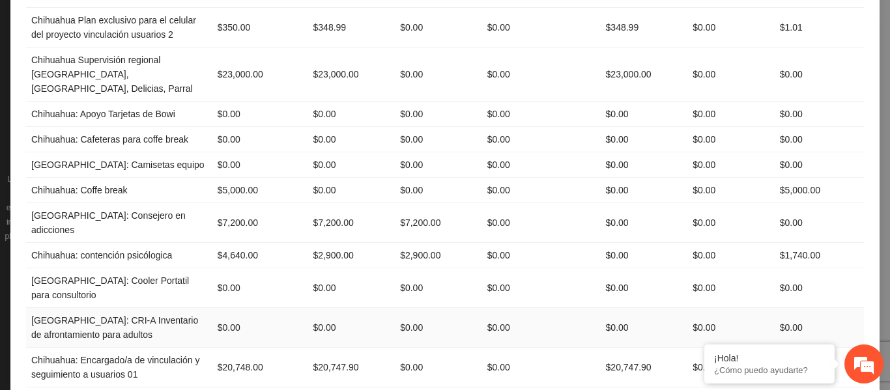
click at [223, 308] on td "$0.00" at bounding box center [260, 328] width 96 height 40
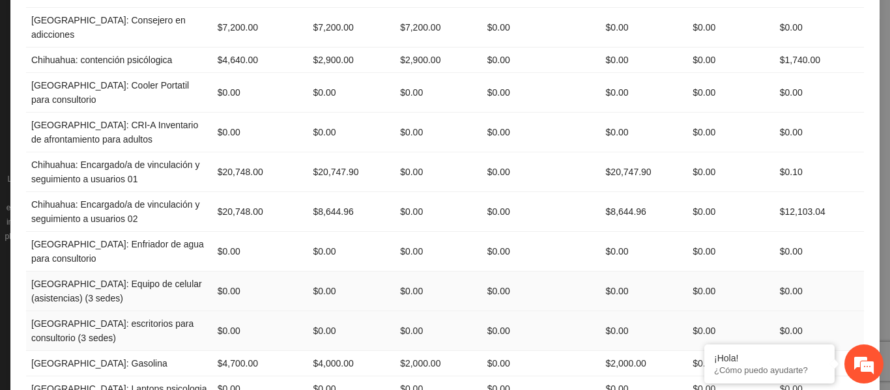
scroll to position [537, 0]
click at [225, 231] on td "$0.00" at bounding box center [260, 251] width 96 height 40
click at [230, 231] on td "$0.00" at bounding box center [260, 251] width 96 height 40
click at [331, 231] on td "$0.00" at bounding box center [351, 251] width 87 height 40
click at [223, 271] on td "$0.00" at bounding box center [260, 291] width 96 height 40
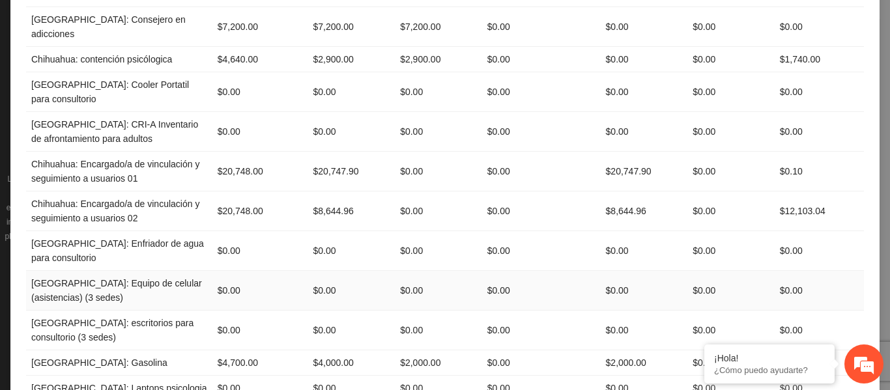
click at [321, 271] on td "$0.00" at bounding box center [351, 291] width 87 height 40
click at [226, 311] on td "$0.00" at bounding box center [260, 331] width 96 height 40
click at [338, 311] on td "$0.00" at bounding box center [351, 331] width 87 height 40
click at [240, 350] on td "$4,700.00" at bounding box center [260, 362] width 96 height 25
click at [326, 350] on td "$4,000.00" at bounding box center [351, 362] width 87 height 25
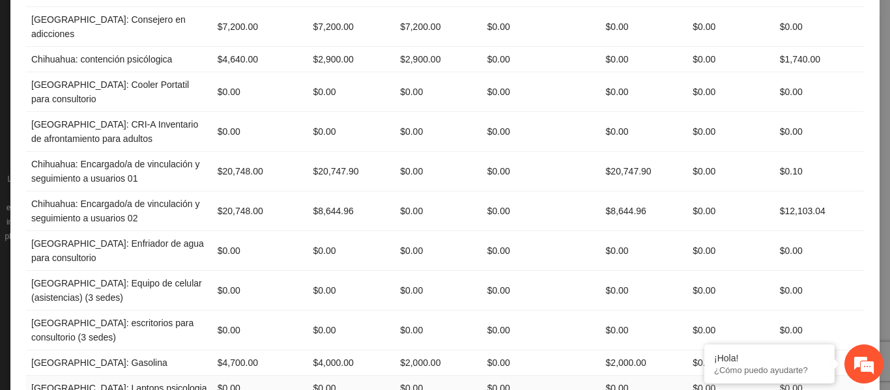
click at [231, 376] on td "$0.00" at bounding box center [260, 388] width 96 height 25
click at [322, 376] on td "$0.00" at bounding box center [351, 388] width 87 height 25
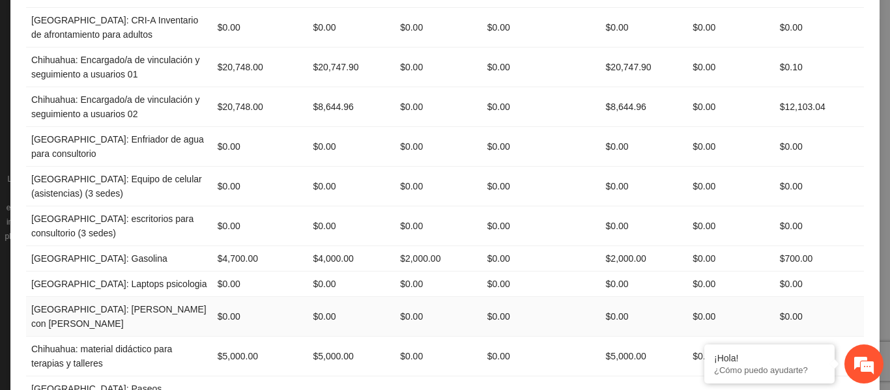
scroll to position [641, 0]
click at [235, 336] on td "$5,000.00" at bounding box center [260, 356] width 96 height 40
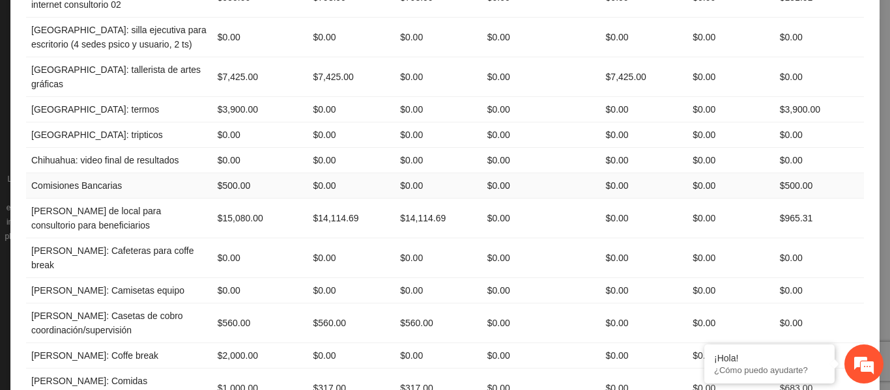
scroll to position [1442, 0]
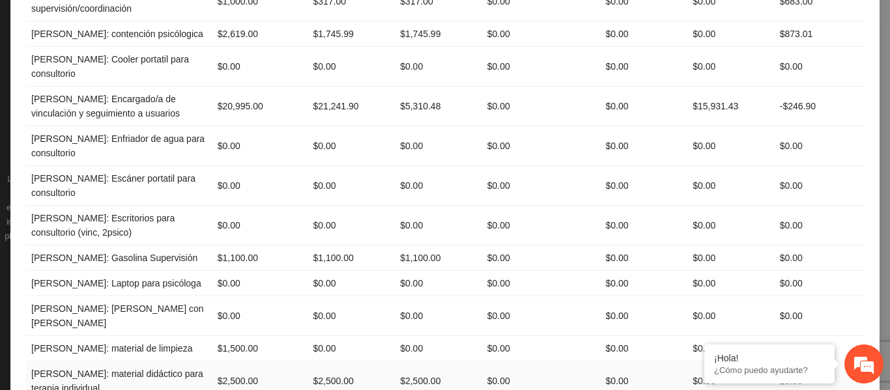
scroll to position [1828, 0]
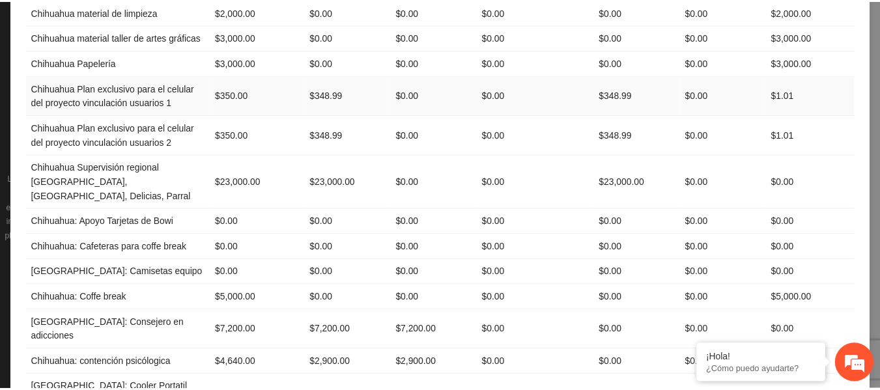
scroll to position [0, 0]
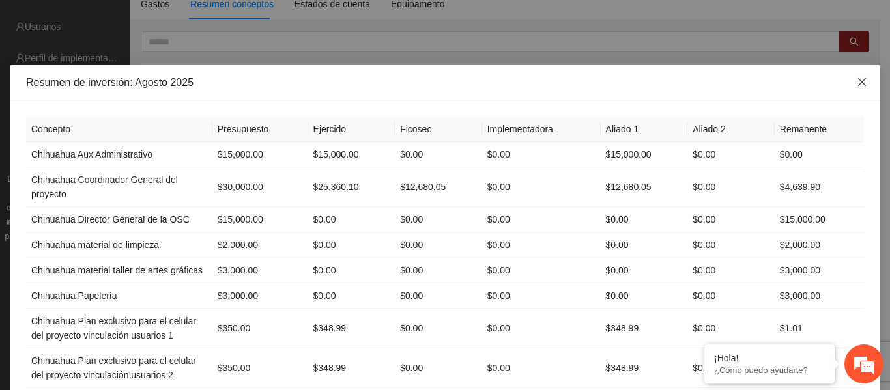
click at [858, 79] on icon "close" at bounding box center [861, 82] width 10 height 10
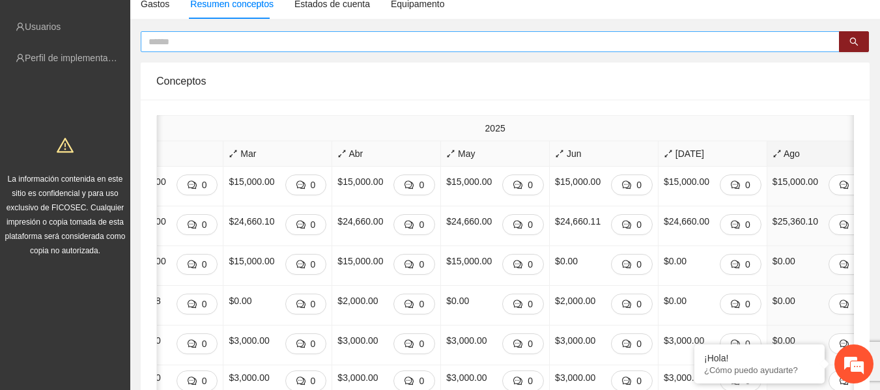
click at [165, 38] on input "text" at bounding box center [484, 42] width 673 height 14
type input "*****"
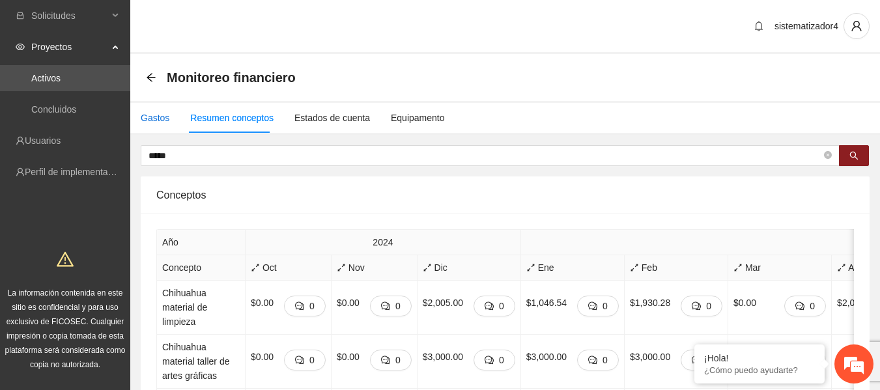
click at [148, 122] on div "Gastos" at bounding box center [155, 118] width 29 height 14
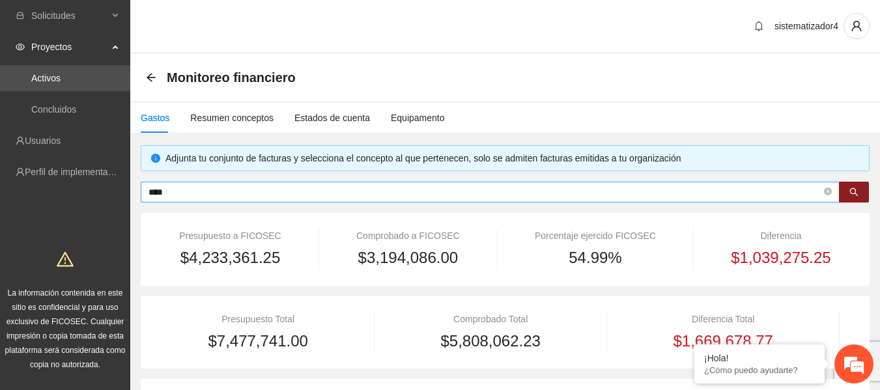
click at [175, 194] on input "****" at bounding box center [484, 192] width 673 height 14
type input "*"
type input "*****"
type input "**********"
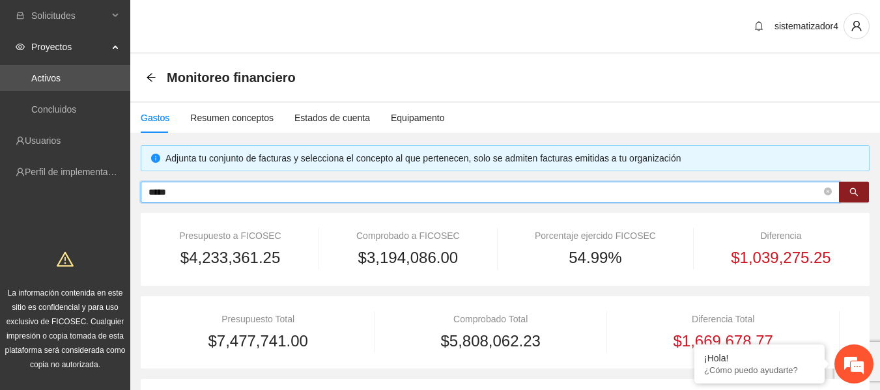
type input "**********"
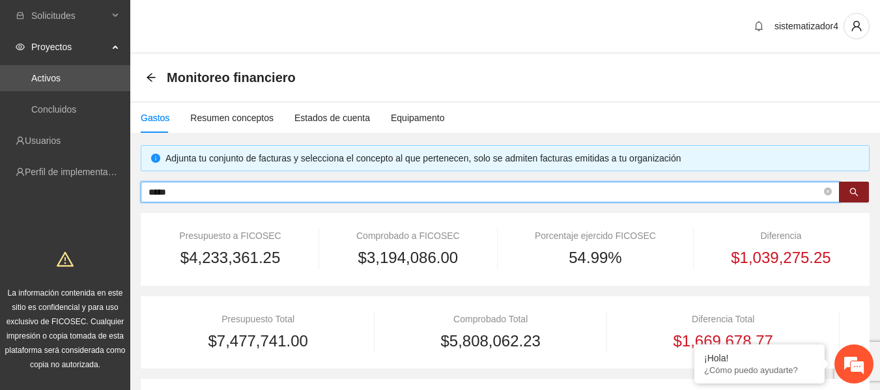
type input "**********"
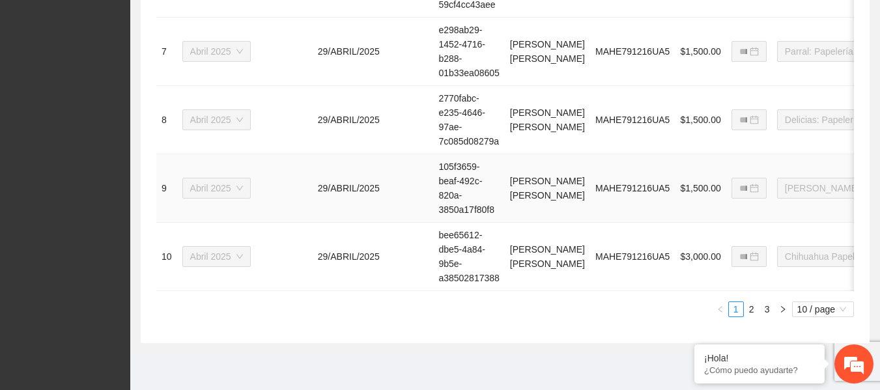
scroll to position [988, 0]
click at [751, 313] on link "2" at bounding box center [751, 309] width 14 height 14
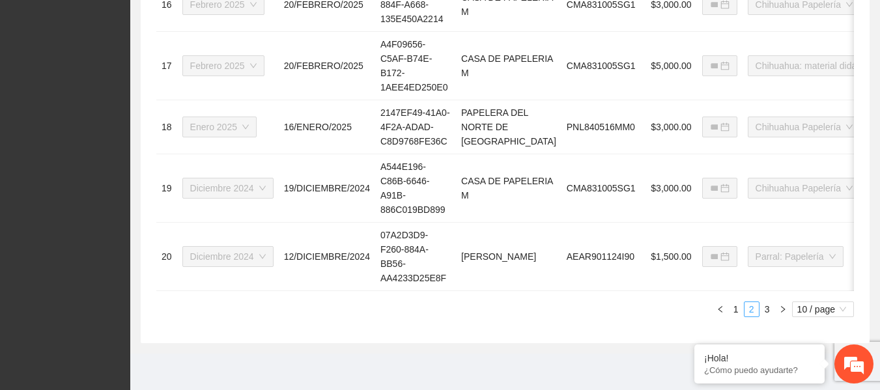
type input "**********"
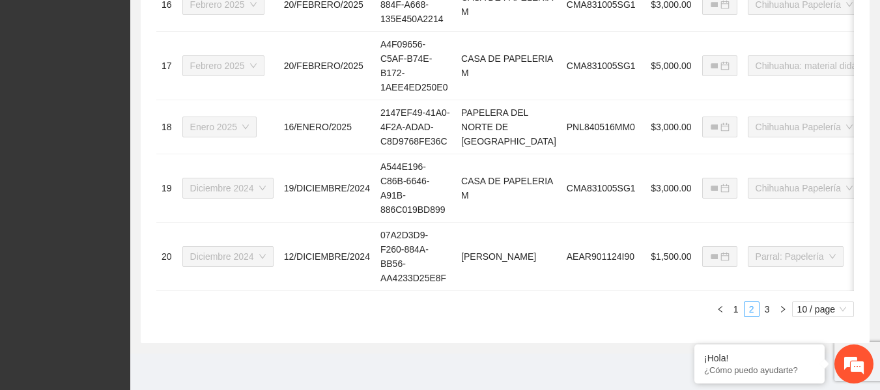
type input "**********"
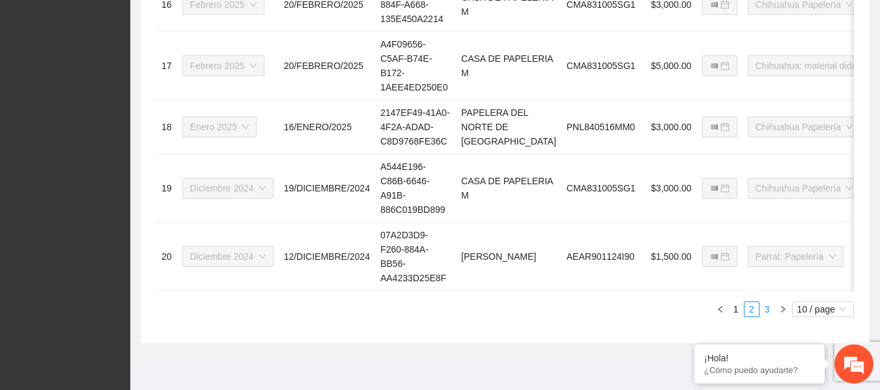
click at [762, 311] on link "3" at bounding box center [767, 309] width 14 height 14
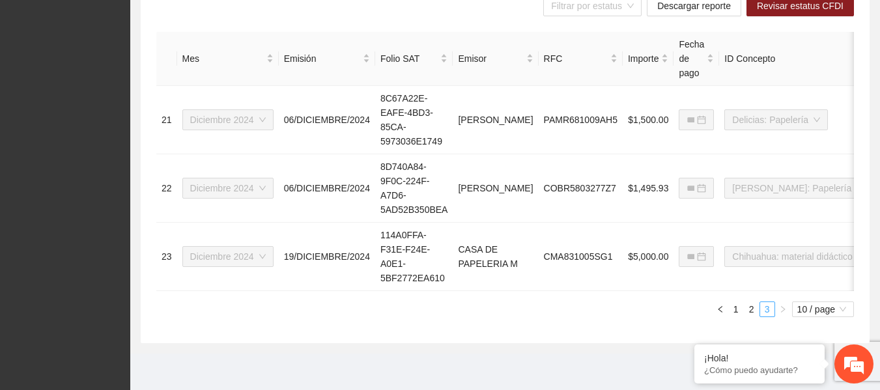
type input "**********"
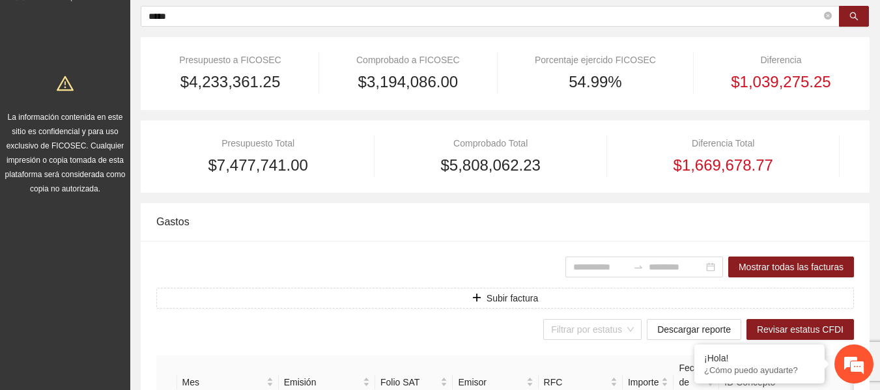
scroll to position [0, 0]
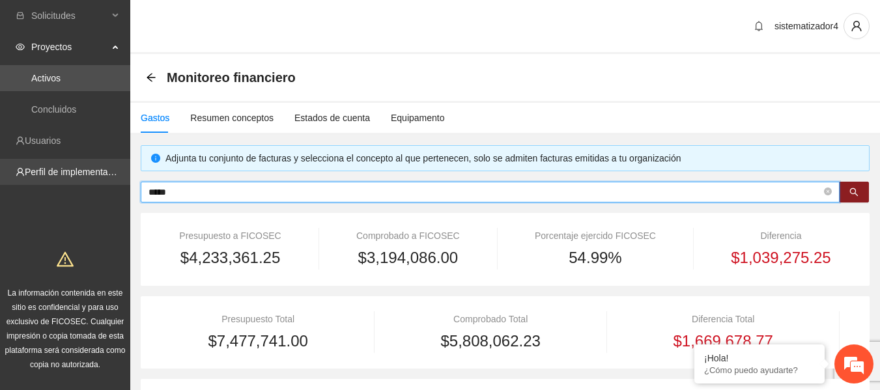
drag, startPoint x: 182, startPoint y: 195, endPoint x: 38, endPoint y: 184, distance: 143.6
type input "*****"
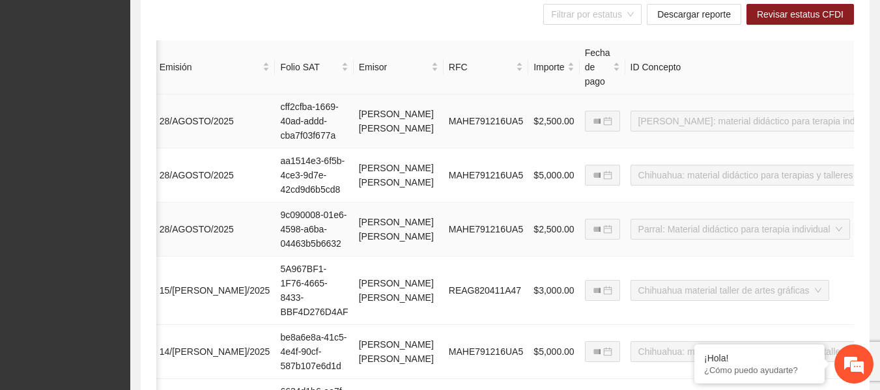
scroll to position [0, 311]
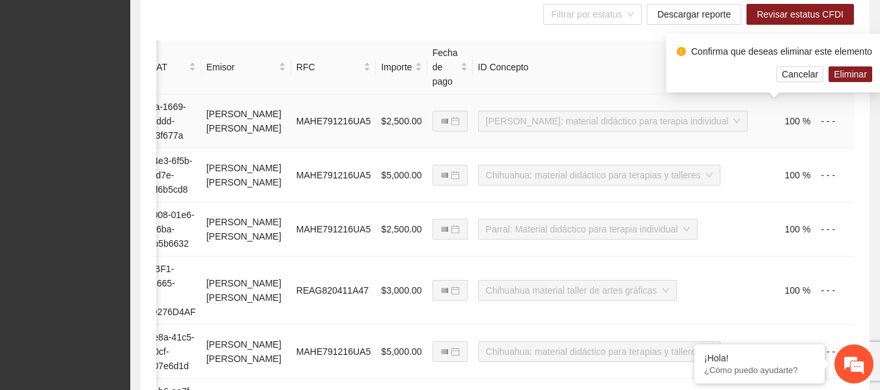
click at [855, 84] on div "Confirma que deseas eliminar este elemento Cancelar Eliminar" at bounding box center [774, 63] width 216 height 59
click at [855, 76] on span "Eliminar" at bounding box center [850, 74] width 33 height 14
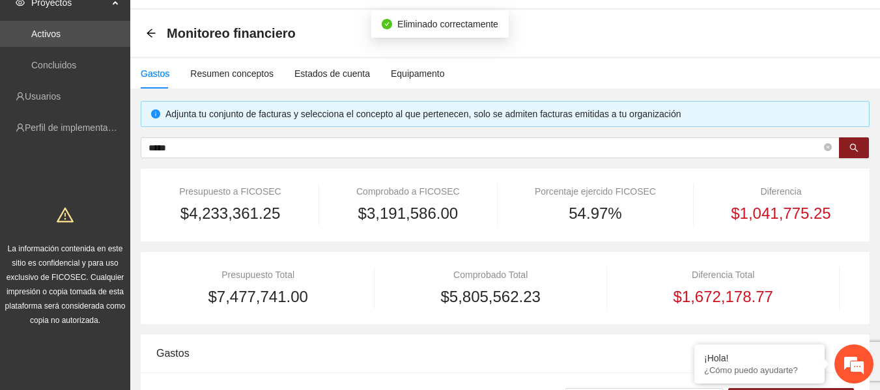
scroll to position [0, 0]
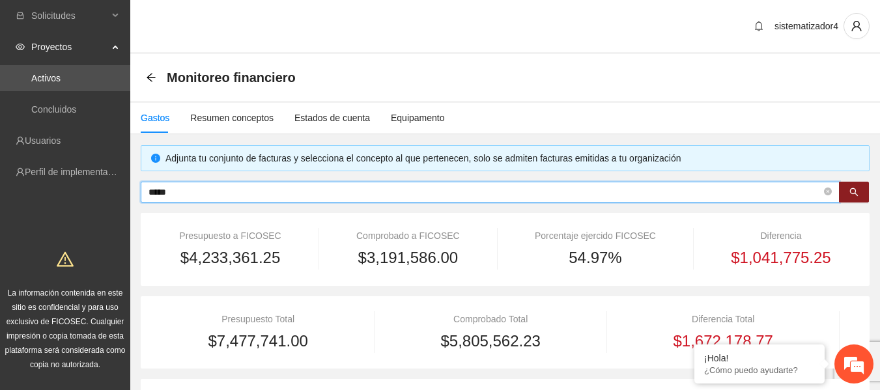
click at [198, 193] on input "*****" at bounding box center [484, 192] width 673 height 14
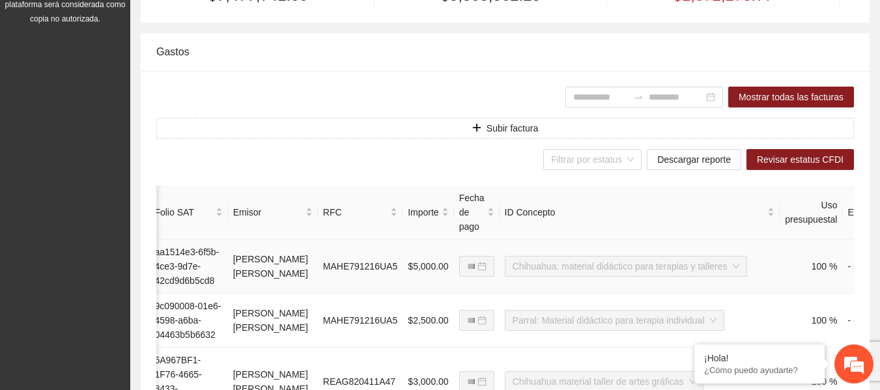
scroll to position [0, 311]
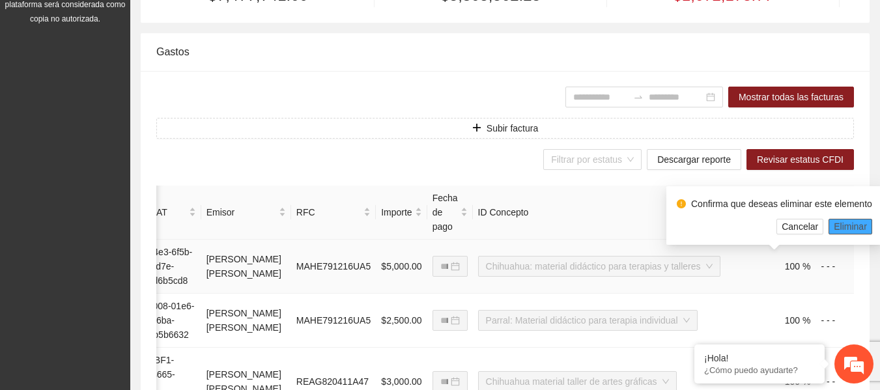
click at [841, 227] on span "Eliminar" at bounding box center [850, 226] width 33 height 14
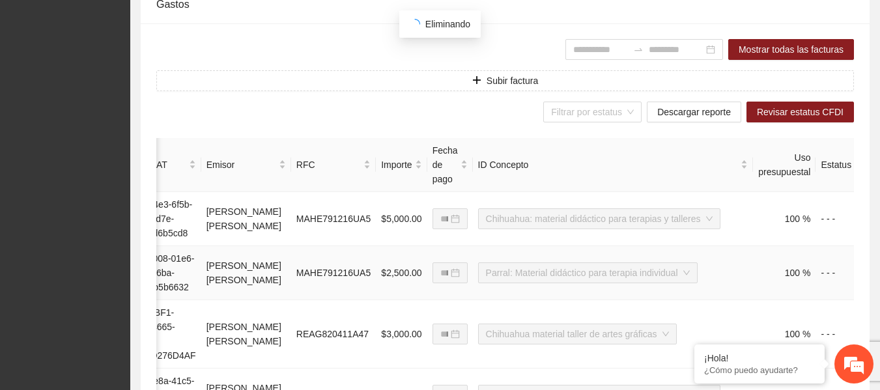
scroll to position [394, 0]
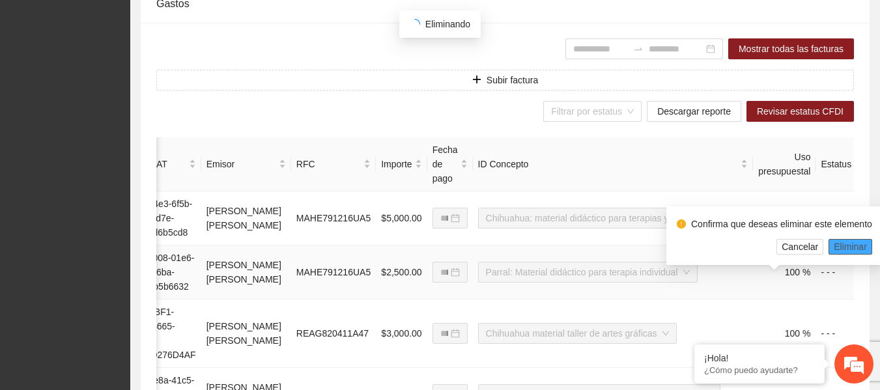
click at [851, 245] on span "Eliminar" at bounding box center [850, 247] width 33 height 14
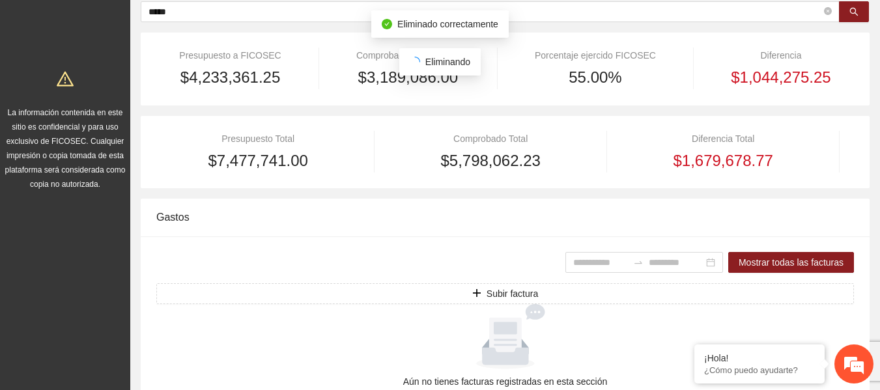
scroll to position [0, 0]
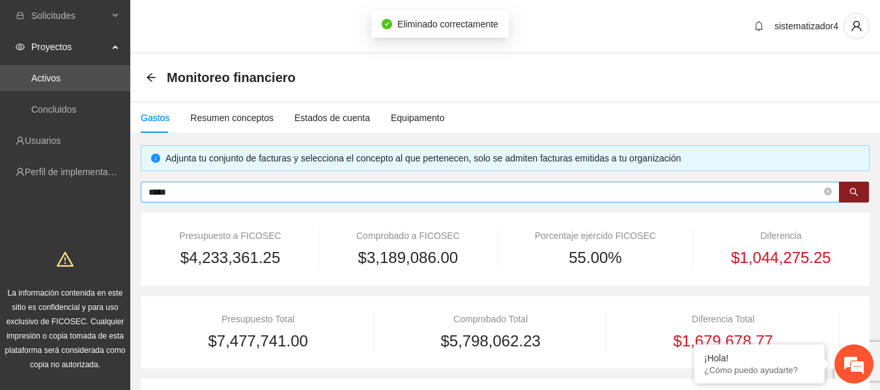
click at [346, 190] on input "*****" at bounding box center [484, 192] width 673 height 14
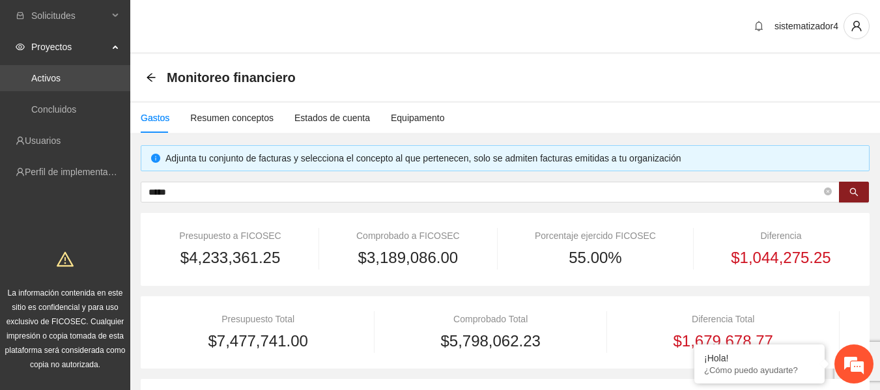
click at [36, 77] on link "Activos" at bounding box center [45, 78] width 29 height 10
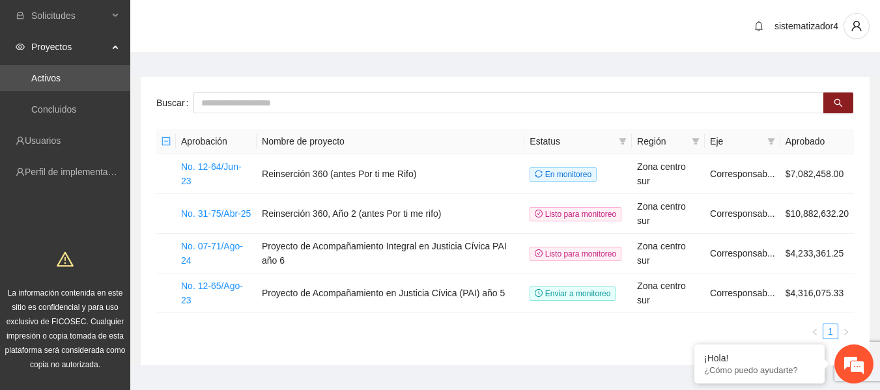
scroll to position [25, 0]
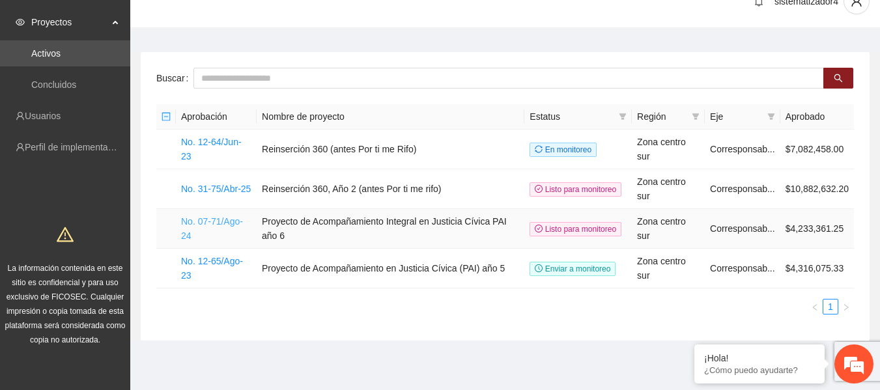
click at [208, 219] on link "No. 07-71/Ago-24" at bounding box center [212, 228] width 62 height 25
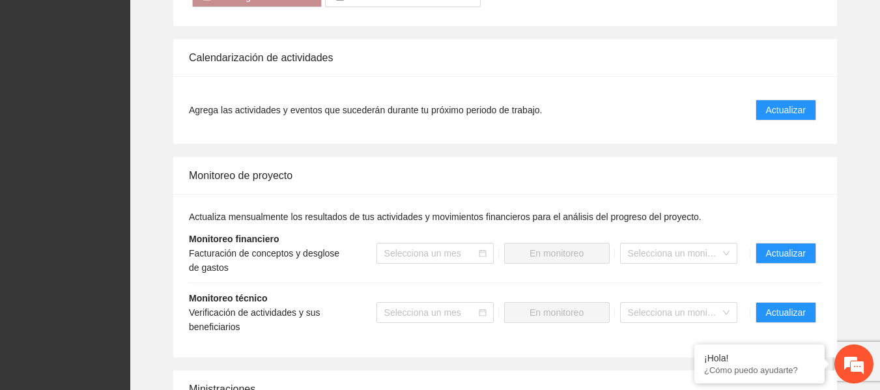
scroll to position [1283, 0]
click at [787, 257] on span "Actualizar" at bounding box center [786, 254] width 40 height 14
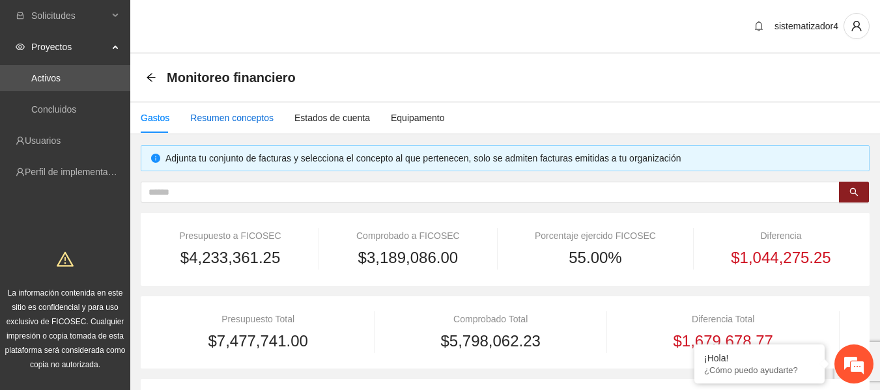
click at [231, 120] on div "Resumen conceptos" at bounding box center [231, 118] width 83 height 14
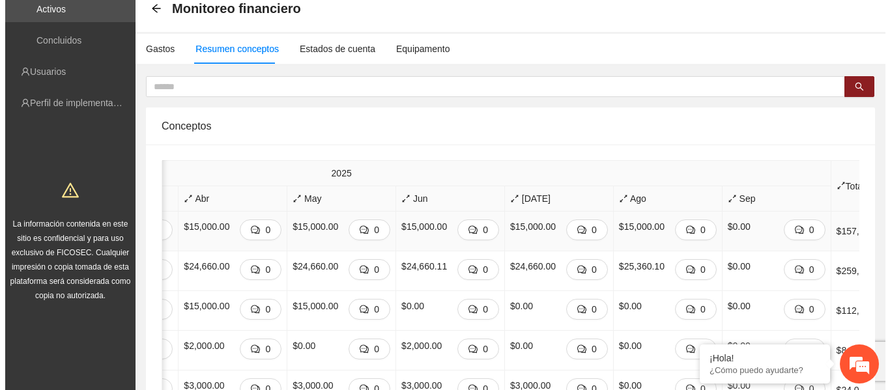
scroll to position [70, 0]
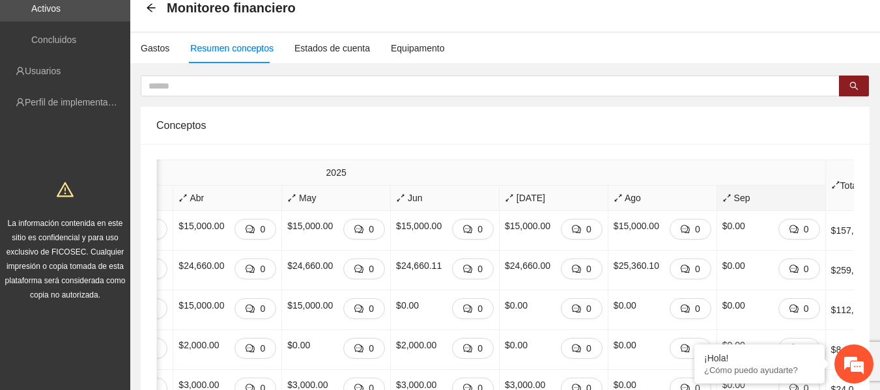
click at [722, 197] on span "Sep" at bounding box center [771, 198] width 98 height 14
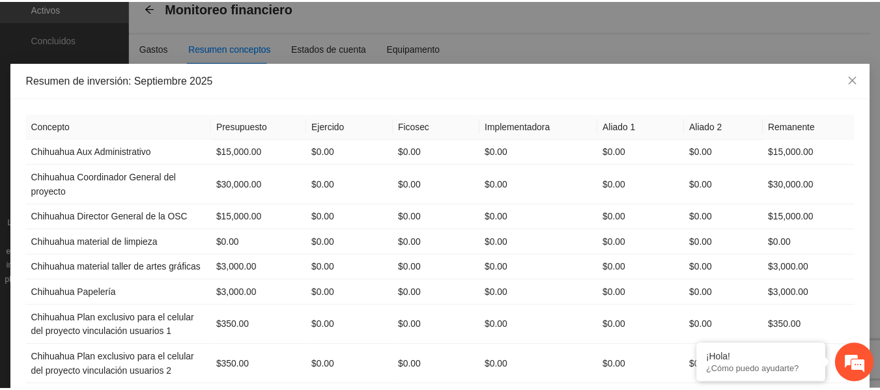
scroll to position [0, 0]
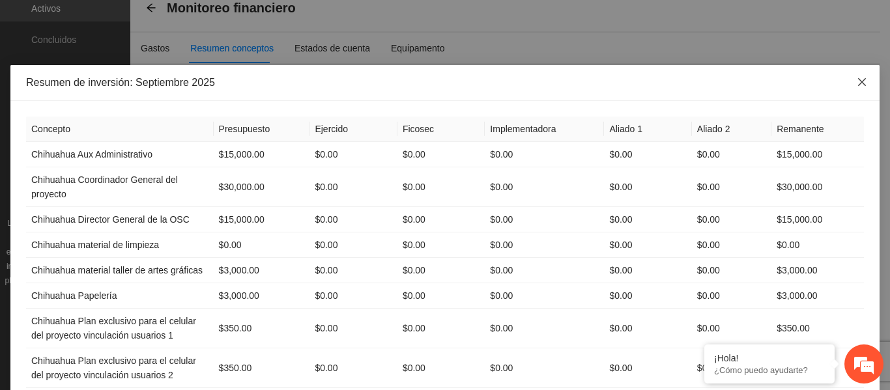
click at [857, 87] on icon "close" at bounding box center [861, 82] width 10 height 10
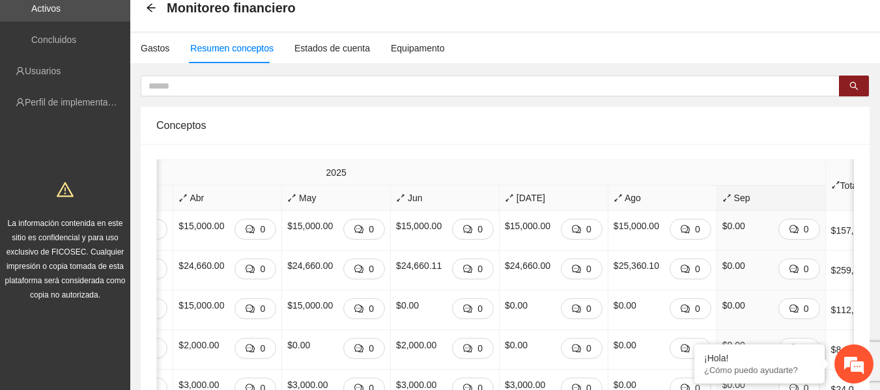
scroll to position [0, 746]
